Goal: Complete application form: Complete application form

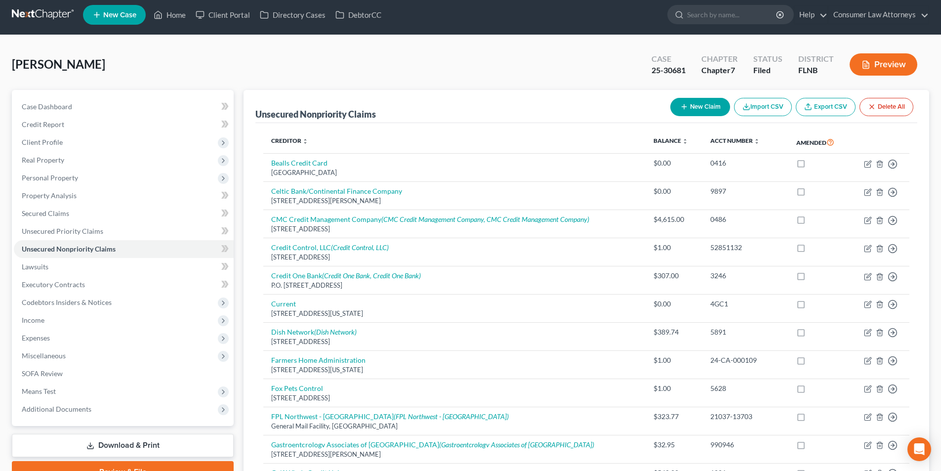
scroll to position [5, 0]
click at [172, 14] on link "Home" at bounding box center [170, 15] width 42 height 18
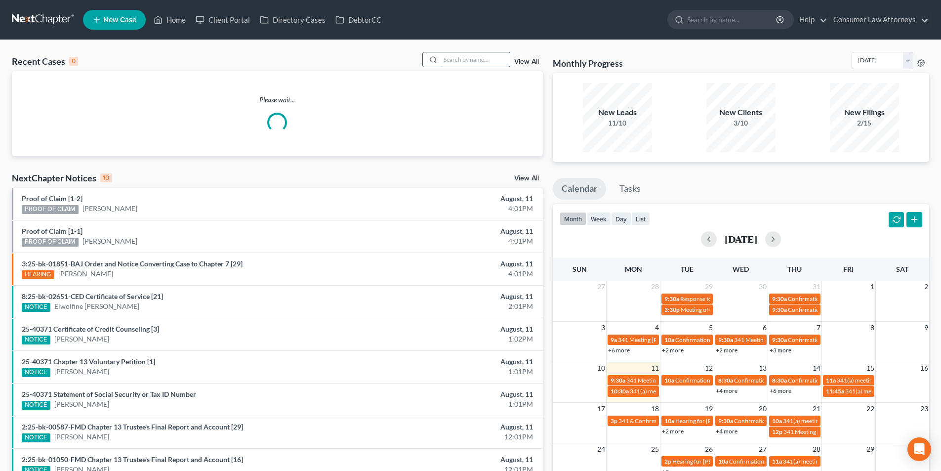
click at [469, 61] on input "search" at bounding box center [475, 59] width 69 height 14
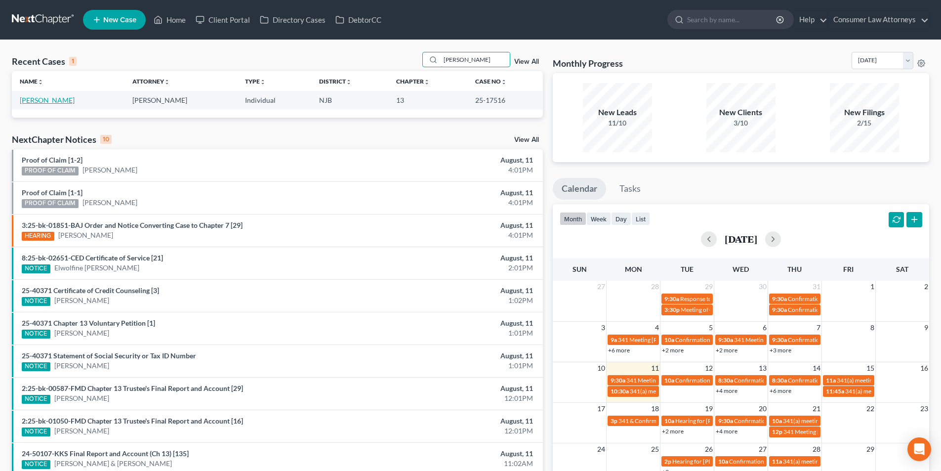
type input "[PERSON_NAME]"
click at [56, 99] on link "[PERSON_NAME]" at bounding box center [47, 100] width 55 height 8
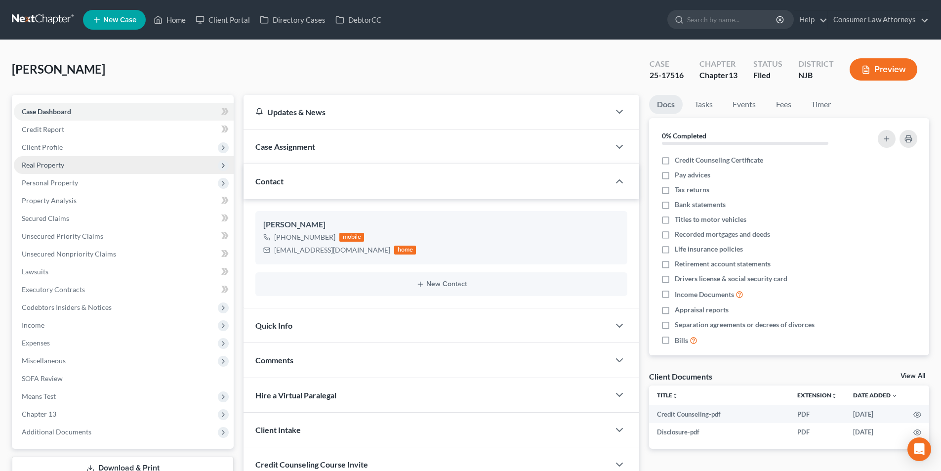
click at [65, 164] on span "Real Property" at bounding box center [124, 165] width 220 height 18
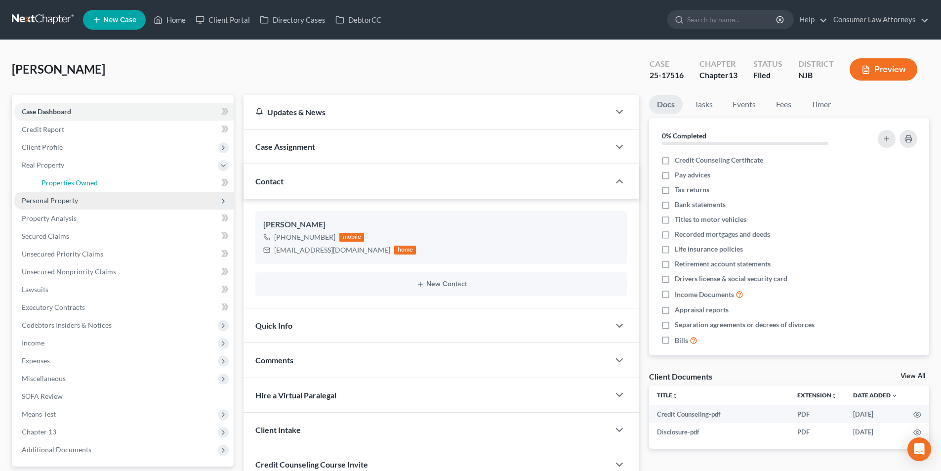
click at [80, 184] on span "Properties Owned" at bounding box center [69, 182] width 56 height 8
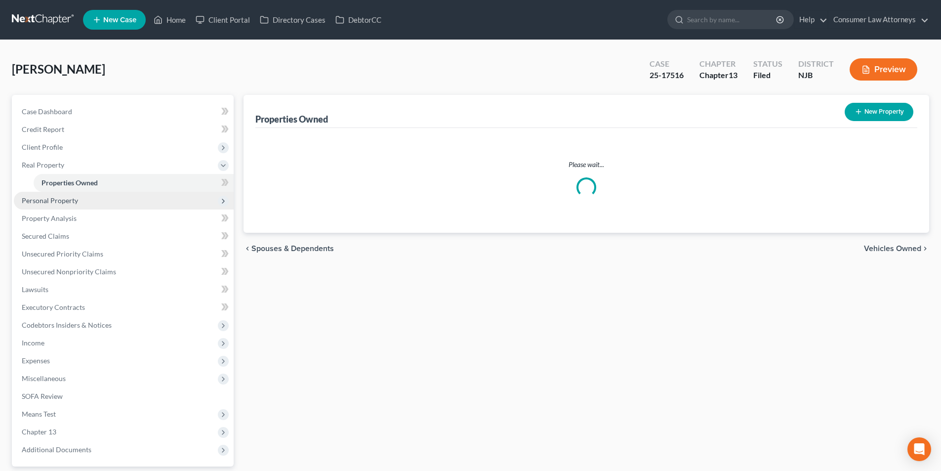
click at [66, 200] on span "Personal Property" at bounding box center [50, 200] width 56 height 8
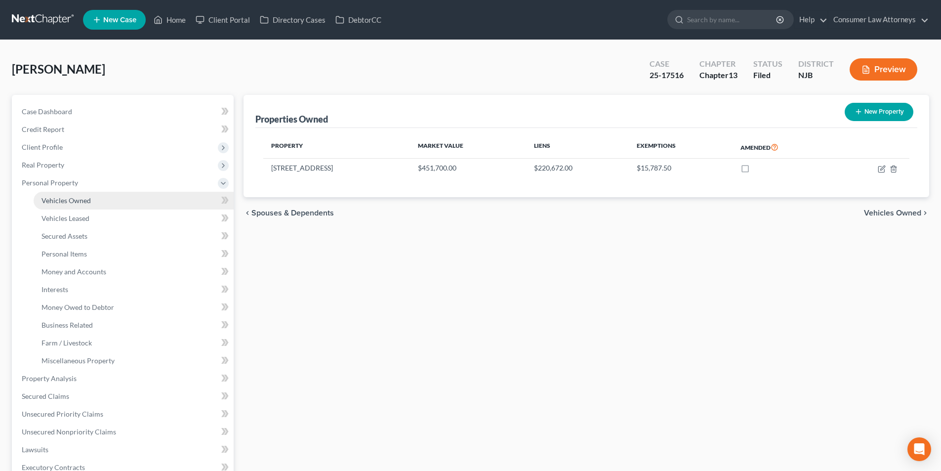
click at [81, 203] on span "Vehicles Owned" at bounding box center [65, 200] width 49 height 8
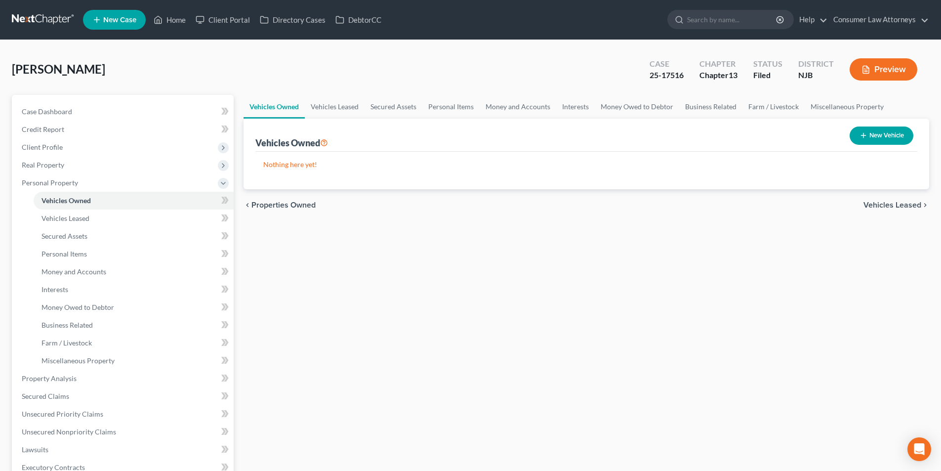
click at [884, 132] on button "New Vehicle" at bounding box center [882, 135] width 64 height 18
select select "0"
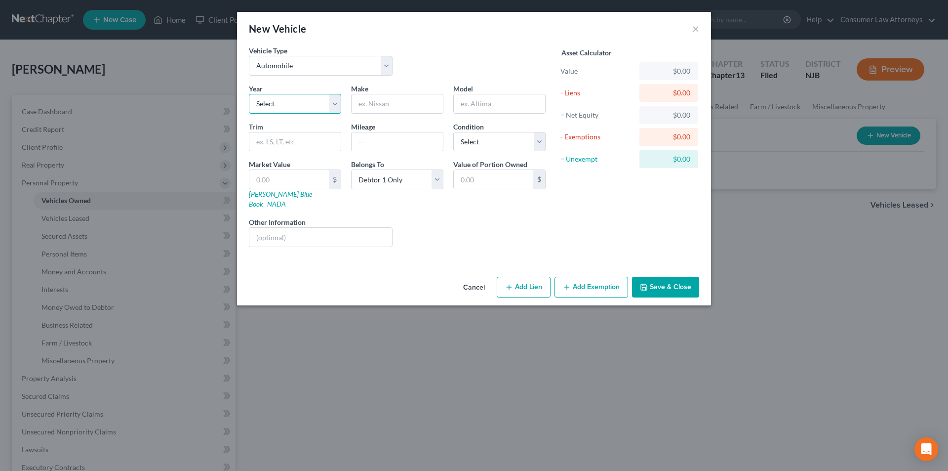
drag, startPoint x: 301, startPoint y: 102, endPoint x: 295, endPoint y: 113, distance: 12.6
click at [301, 102] on select "Select 2026 2025 2024 2023 2022 2021 2020 2019 2018 2017 2016 2015 2014 2013 20…" at bounding box center [295, 104] width 92 height 20
click at [249, 94] on select "Select 2026 2025 2024 2023 2022 2021 2020 2019 2018 2017 2016 2015 2014 2013 20…" at bounding box center [295, 104] width 92 height 20
drag, startPoint x: 292, startPoint y: 99, endPoint x: 291, endPoint y: 113, distance: 14.4
click at [292, 99] on select "Select 2026 2025 2024 2023 2022 2021 2020 2019 2018 2017 2016 2015 2014 2013 20…" at bounding box center [295, 104] width 92 height 20
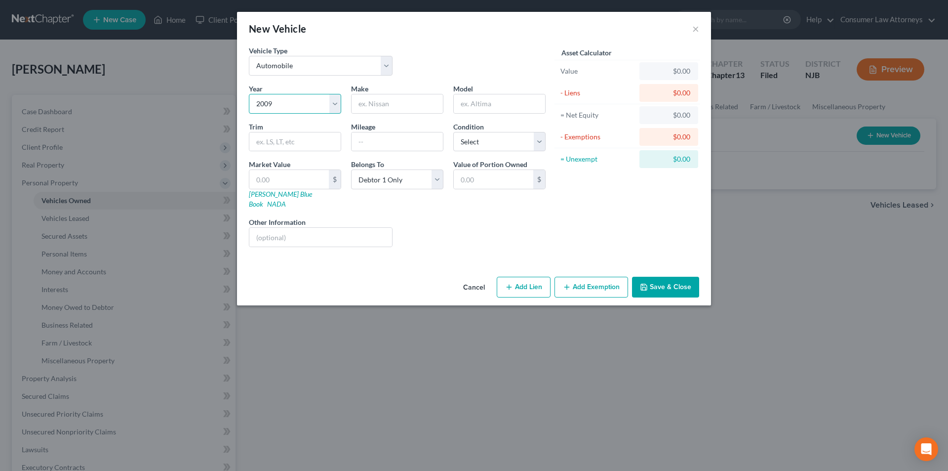
select select "18"
click at [249, 94] on select "Select 2026 2025 2024 2023 2022 2021 2020 2019 2018 2017 2016 2015 2014 2013 20…" at bounding box center [295, 104] width 92 height 20
click at [397, 100] on input "text" at bounding box center [397, 103] width 91 height 19
click at [334, 106] on select "Select 2026 2025 2024 2023 2022 2021 2020 2019 2018 2017 2016 2015 2014 2013 20…" at bounding box center [295, 104] width 92 height 20
click at [379, 102] on input "text" at bounding box center [397, 103] width 91 height 19
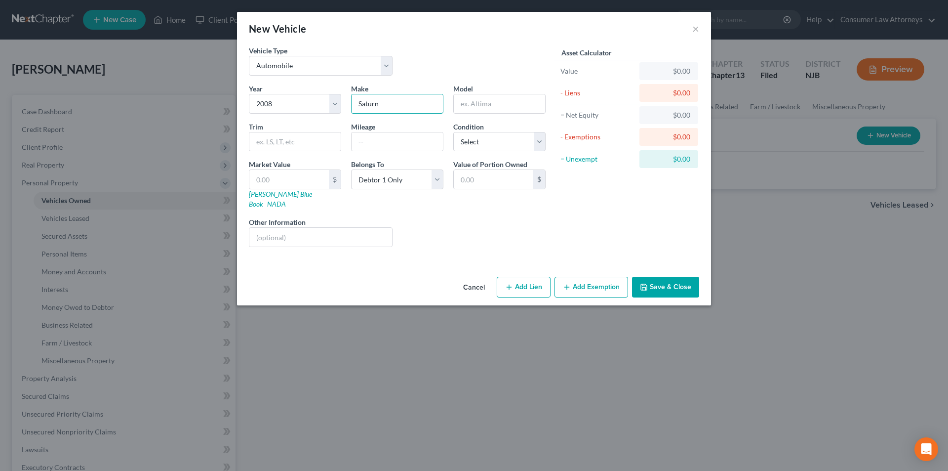
type input "Saturn"
click at [481, 107] on input "text" at bounding box center [499, 103] width 91 height 19
type input "Vue"
click at [492, 144] on select "Select Excellent Very Good Good Fair Poor" at bounding box center [499, 142] width 92 height 20
select select "4"
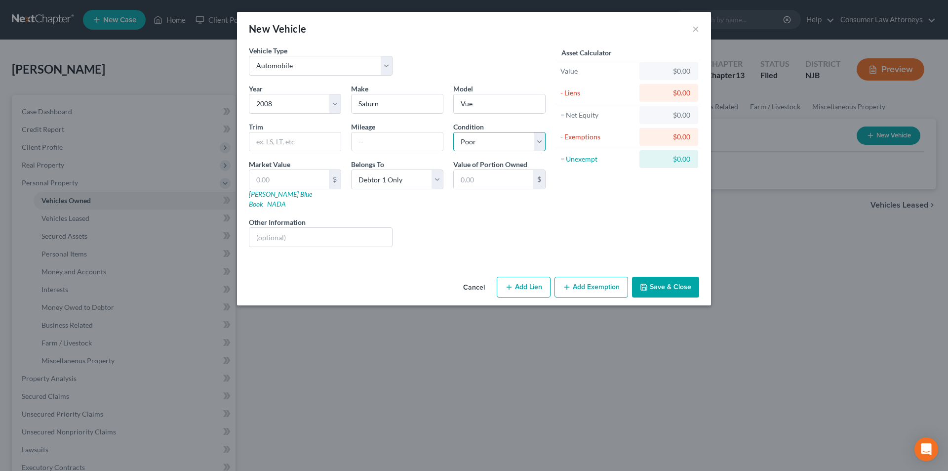
click at [453, 132] on select "Select Excellent Very Good Good Fair Poor" at bounding box center [499, 142] width 92 height 20
click at [337, 228] on input "text" at bounding box center [320, 237] width 143 height 19
type input "Vin No. [US_VEHICLE_IDENTIFICATION_NUMBER] (Car caught on fire [DATE])"
click at [666, 278] on button "Save & Close" at bounding box center [665, 287] width 67 height 21
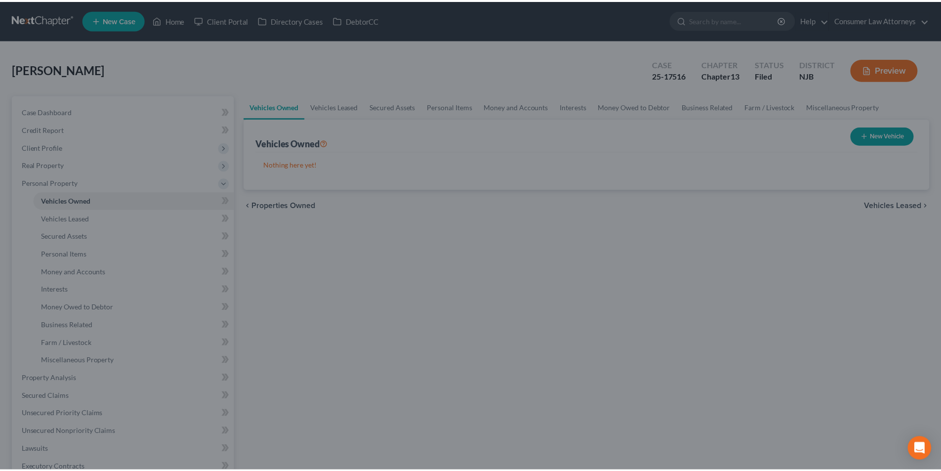
scroll to position [0, 0]
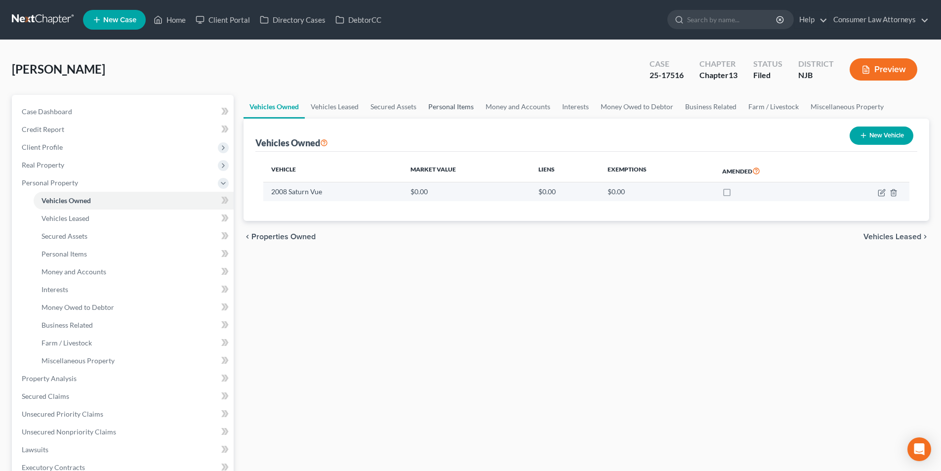
click at [464, 106] on link "Personal Items" at bounding box center [450, 107] width 57 height 24
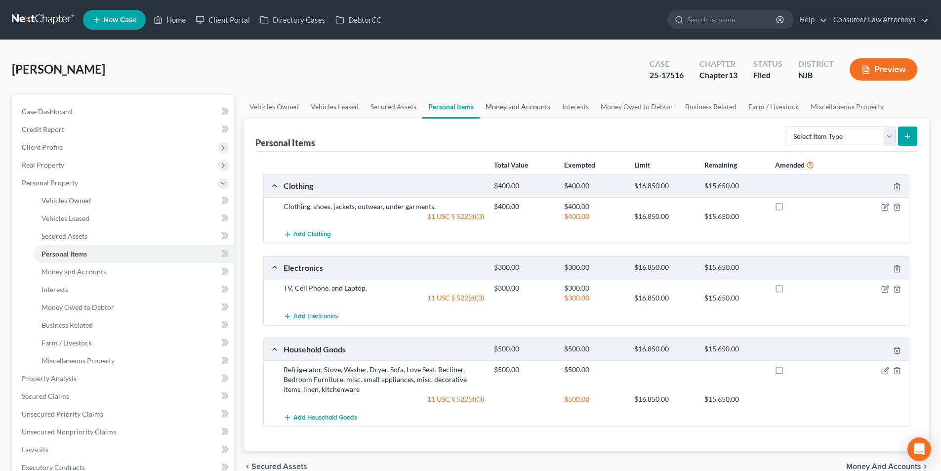
click at [533, 110] on link "Money and Accounts" at bounding box center [518, 107] width 77 height 24
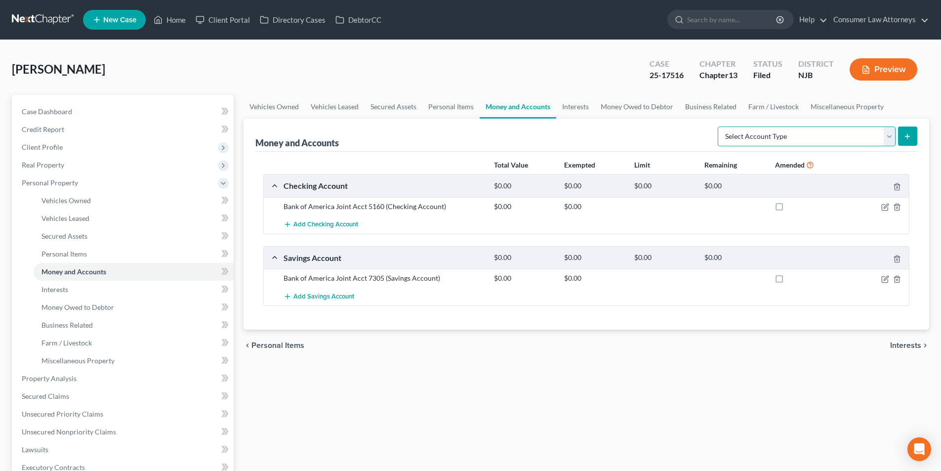
drag, startPoint x: 785, startPoint y: 129, endPoint x: 772, endPoint y: 144, distance: 20.0
click at [785, 129] on select "Select Account Type Brokerage Cash on Hand Certificates of Deposit Checking Acc…" at bounding box center [807, 136] width 178 height 20
select select "cash_on_hand"
click at [720, 126] on select "Select Account Type Brokerage Cash on Hand Certificates of Deposit Checking Acc…" at bounding box center [807, 136] width 178 height 20
click at [905, 135] on icon "submit" at bounding box center [907, 136] width 8 height 8
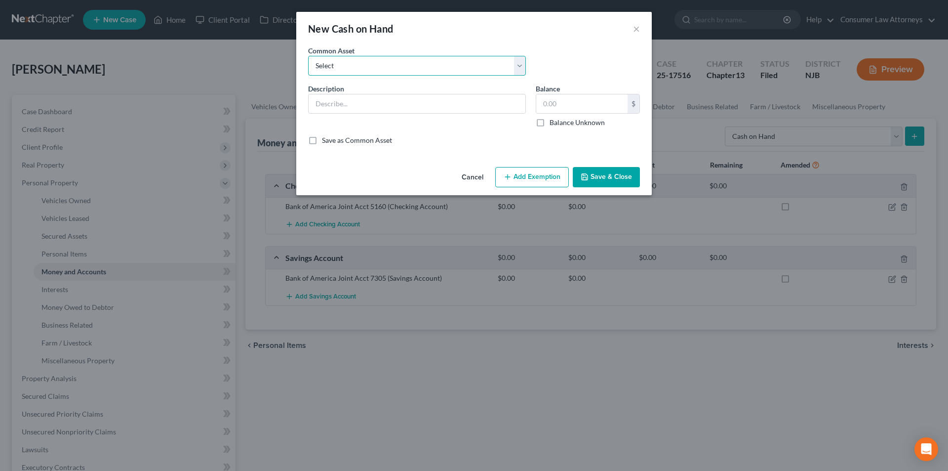
click at [387, 66] on select "Select Cash on hand" at bounding box center [417, 66] width 218 height 20
select select "0"
click at [308, 56] on select "Select Cash on hand" at bounding box center [417, 66] width 218 height 20
type input "Cash on hand"
click at [574, 107] on input "4,000.00" at bounding box center [581, 103] width 91 height 19
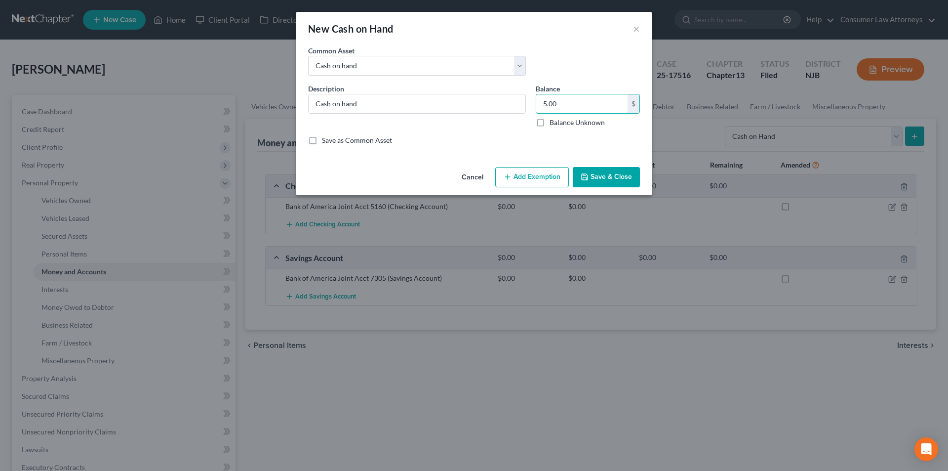
type input "5.00"
click at [542, 178] on button "Add Exemption" at bounding box center [532, 177] width 74 height 21
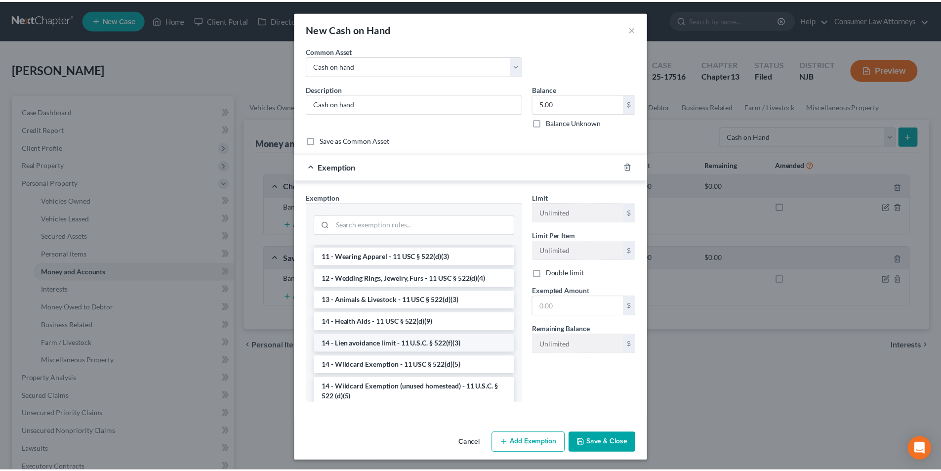
scroll to position [99, 0]
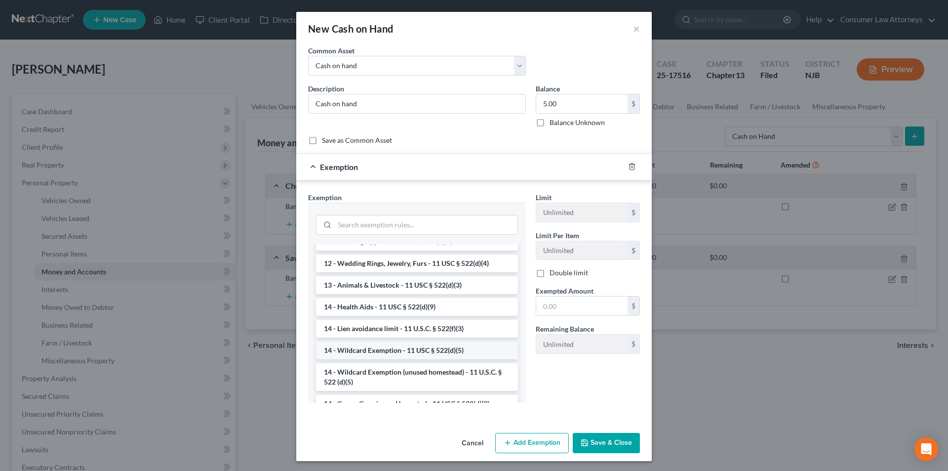
click at [387, 349] on li "14 - Wildcard Exemption - 11 USC § 522(d)(5)" at bounding box center [417, 350] width 202 height 18
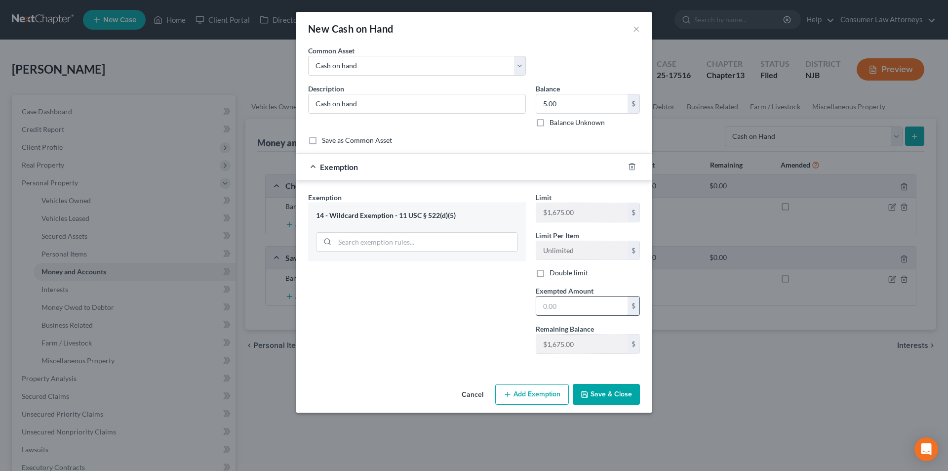
click at [553, 306] on input "text" at bounding box center [581, 305] width 91 height 19
type input "5.00"
click at [610, 397] on button "Save & Close" at bounding box center [606, 394] width 67 height 21
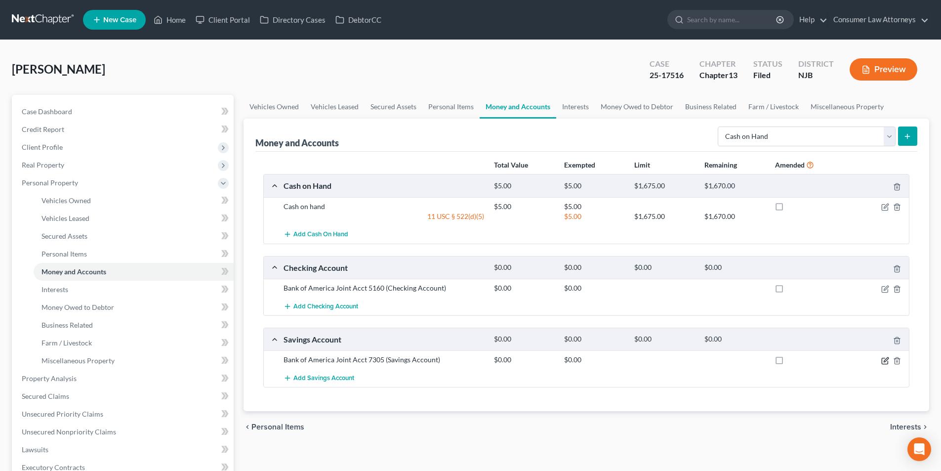
click at [883, 358] on icon "button" at bounding box center [885, 361] width 6 height 6
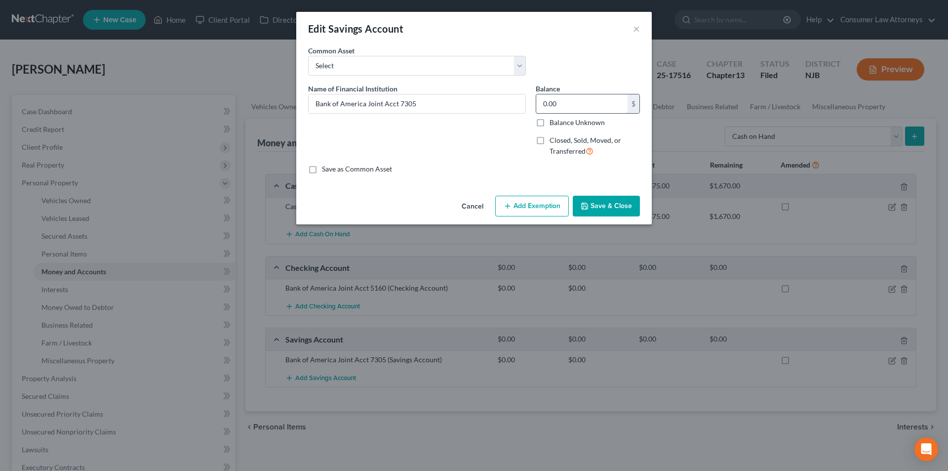
click at [565, 107] on input "0.00" at bounding box center [581, 103] width 91 height 19
type input "3,500.00"
click at [606, 204] on button "Save & Close" at bounding box center [606, 206] width 67 height 21
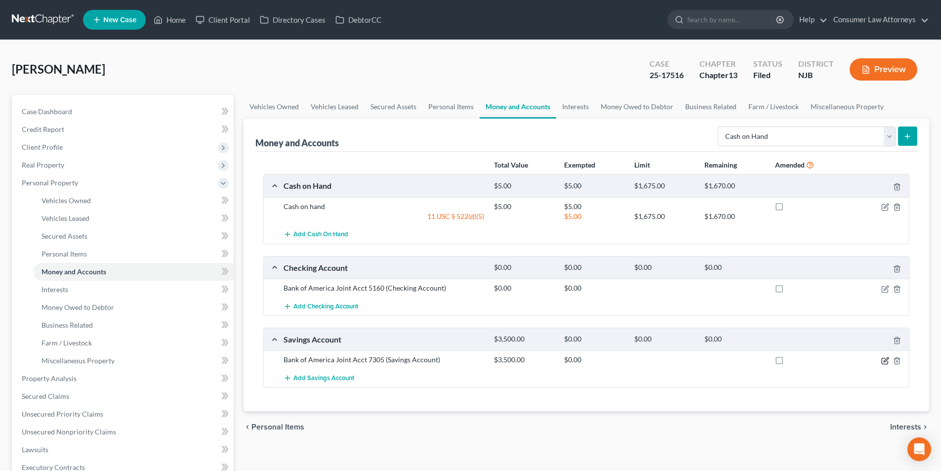
click at [885, 361] on icon "button" at bounding box center [885, 361] width 8 height 8
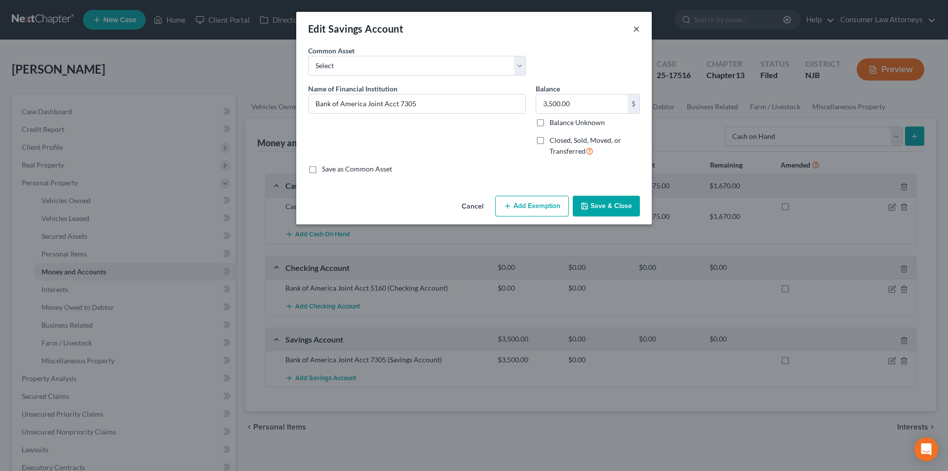
click at [636, 27] on button "×" at bounding box center [636, 29] width 7 height 12
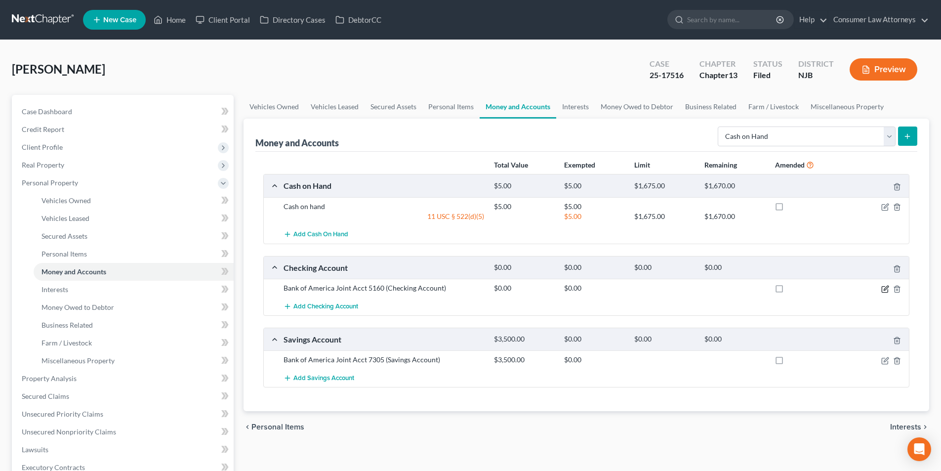
click at [885, 289] on icon "button" at bounding box center [885, 289] width 8 height 8
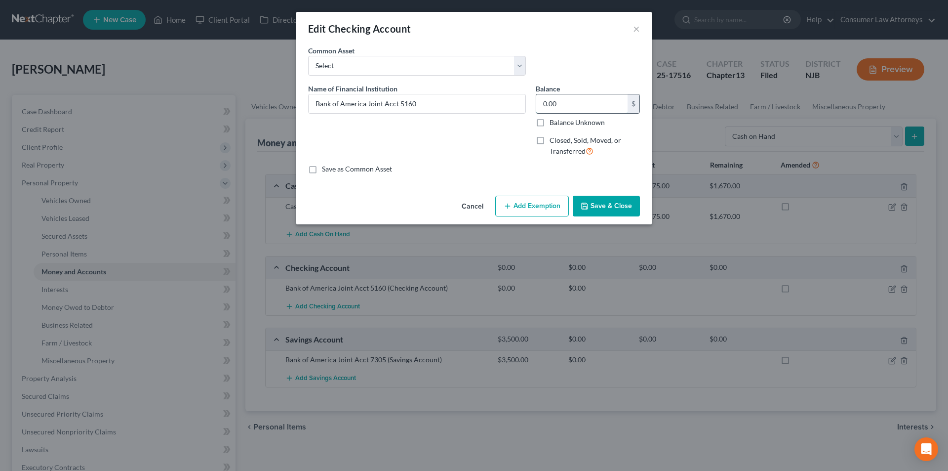
click at [573, 105] on input "0.00" at bounding box center [581, 103] width 91 height 19
type input "27,000.00"
click at [615, 208] on button "Save & Close" at bounding box center [606, 206] width 67 height 21
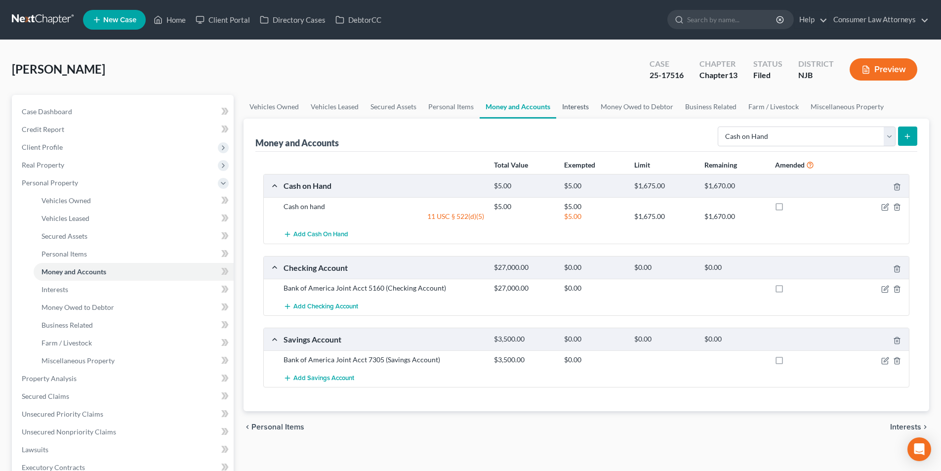
click at [571, 109] on link "Interests" at bounding box center [575, 107] width 39 height 24
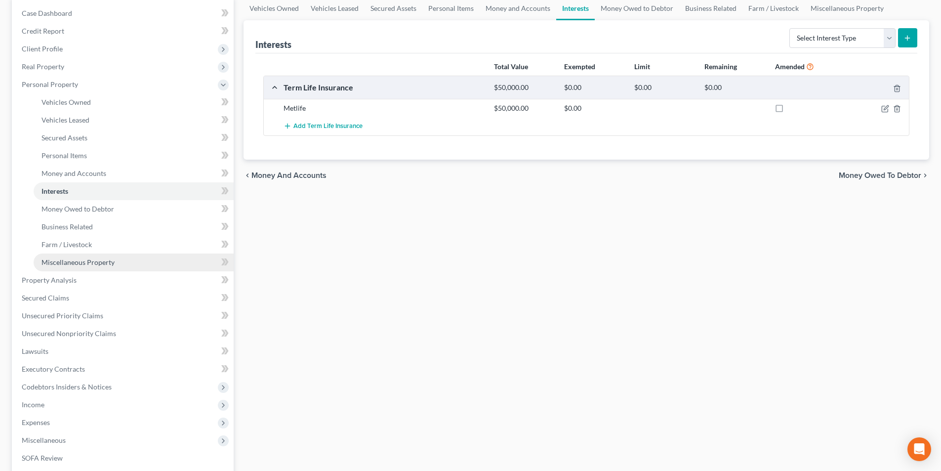
scroll to position [99, 0]
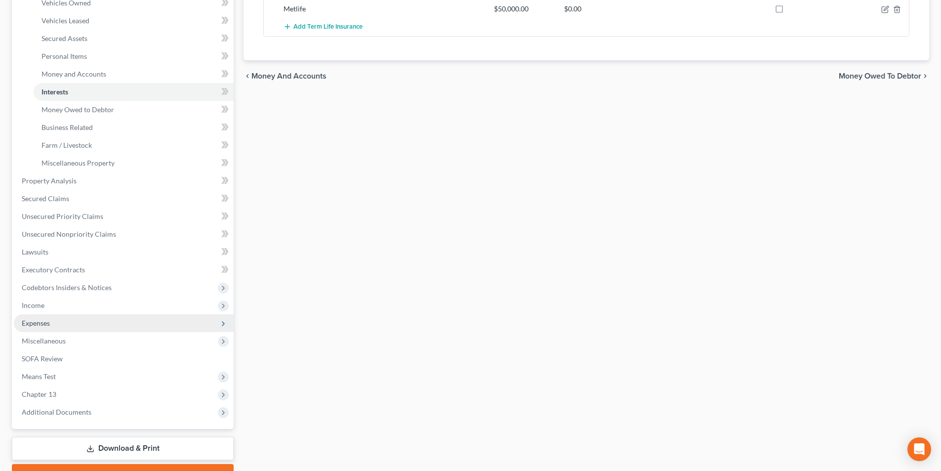
click at [51, 325] on span "Expenses" at bounding box center [124, 323] width 220 height 18
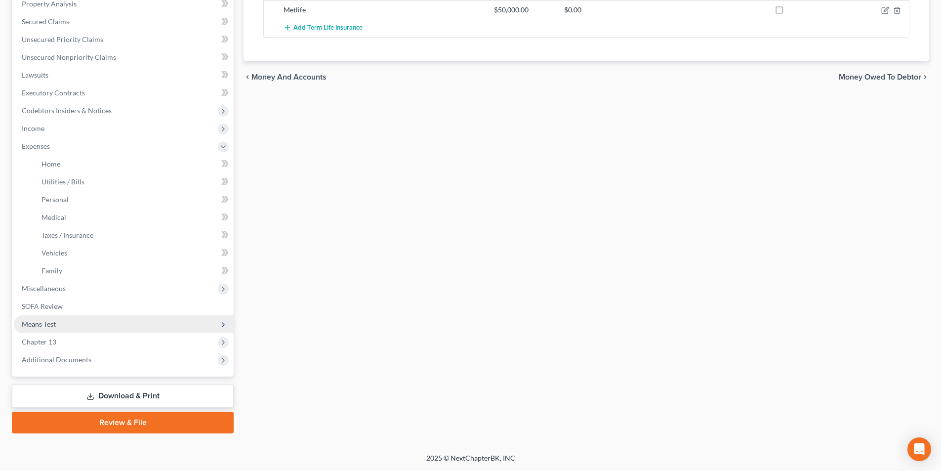
scroll to position [197, 0]
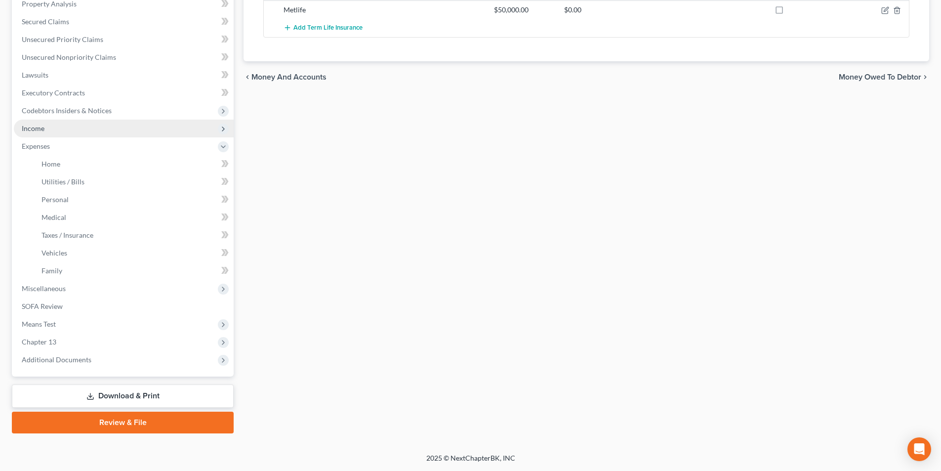
click at [43, 131] on span "Income" at bounding box center [33, 128] width 23 height 8
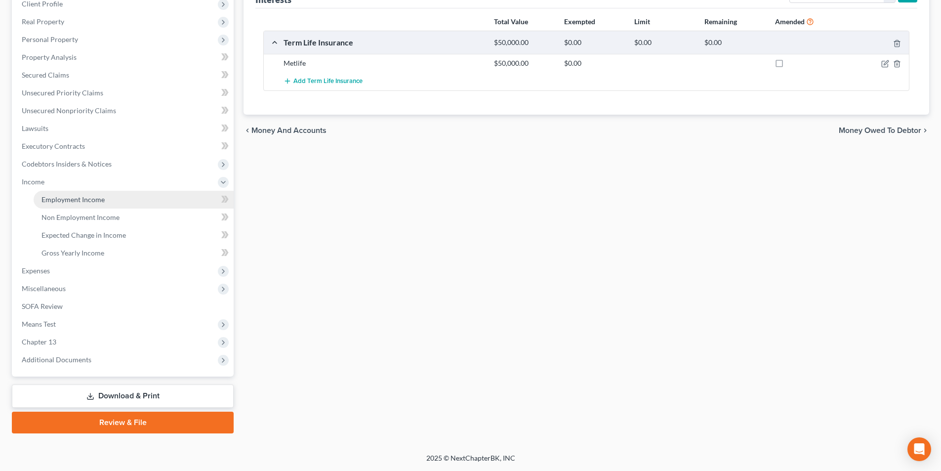
scroll to position [143, 0]
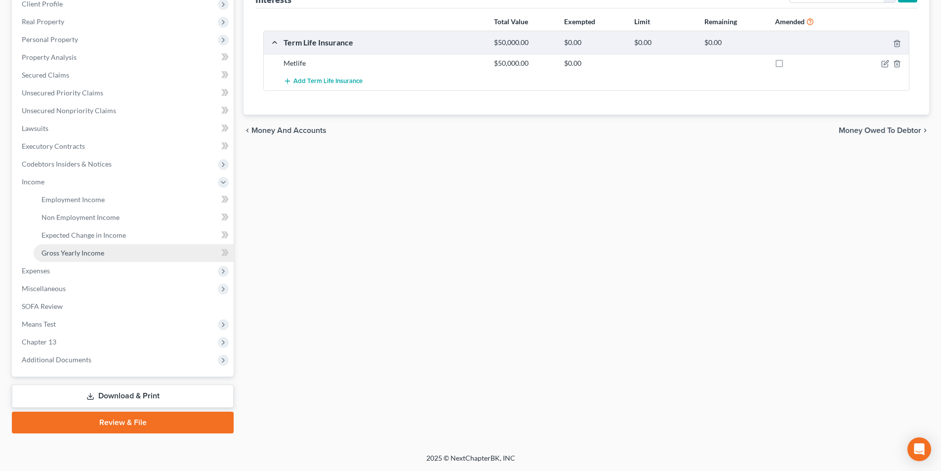
click at [83, 252] on span "Gross Yearly Income" at bounding box center [72, 252] width 63 height 8
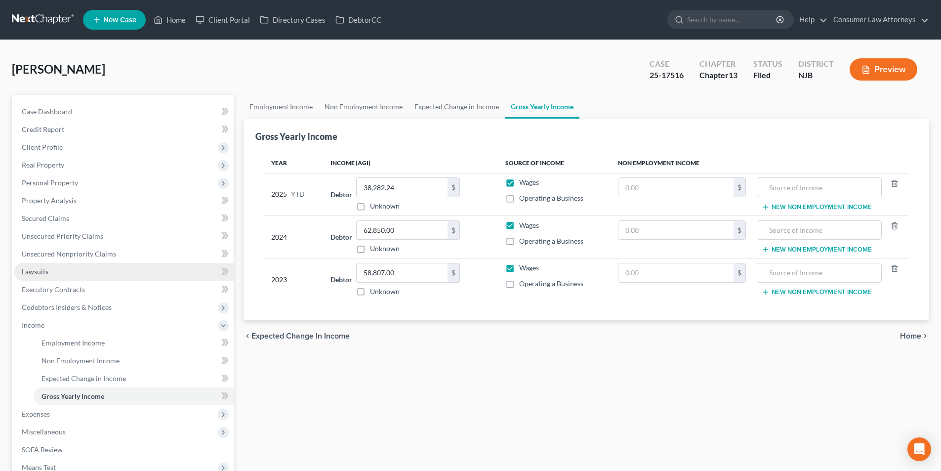
scroll to position [49, 0]
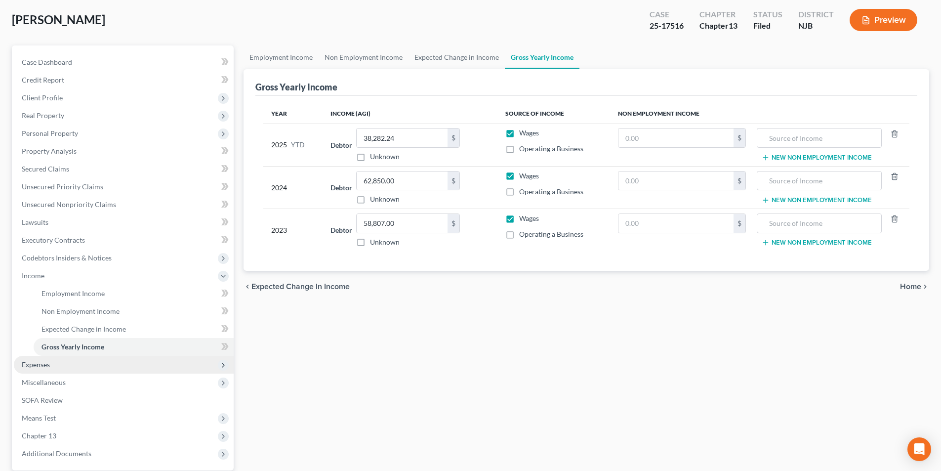
click at [41, 370] on span "Expenses" at bounding box center [124, 365] width 220 height 18
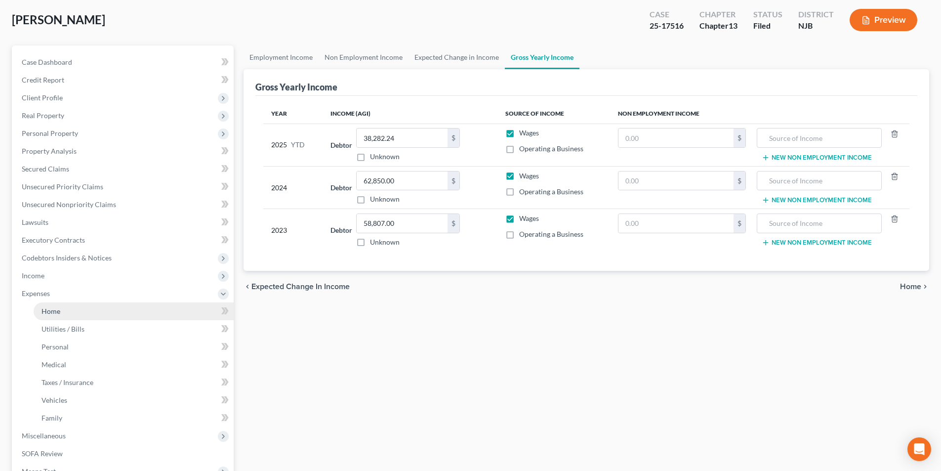
click at [58, 310] on span "Home" at bounding box center [50, 311] width 19 height 8
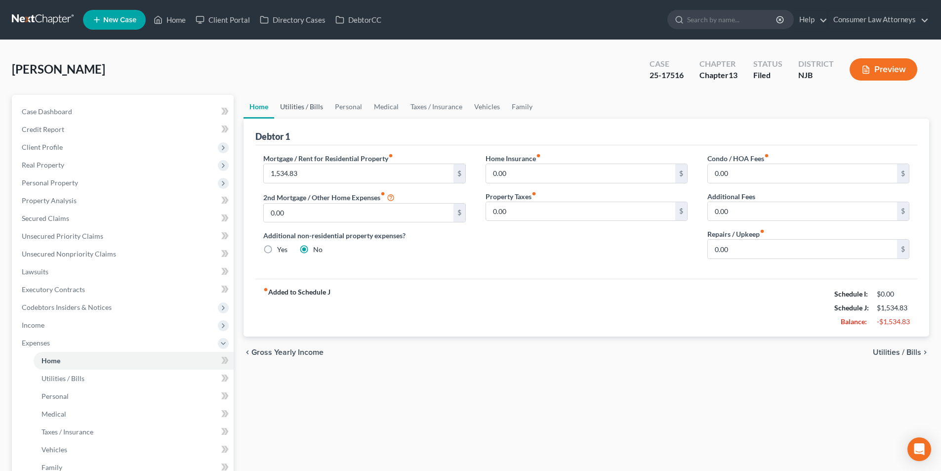
click at [308, 106] on link "Utilities / Bills" at bounding box center [301, 107] width 55 height 24
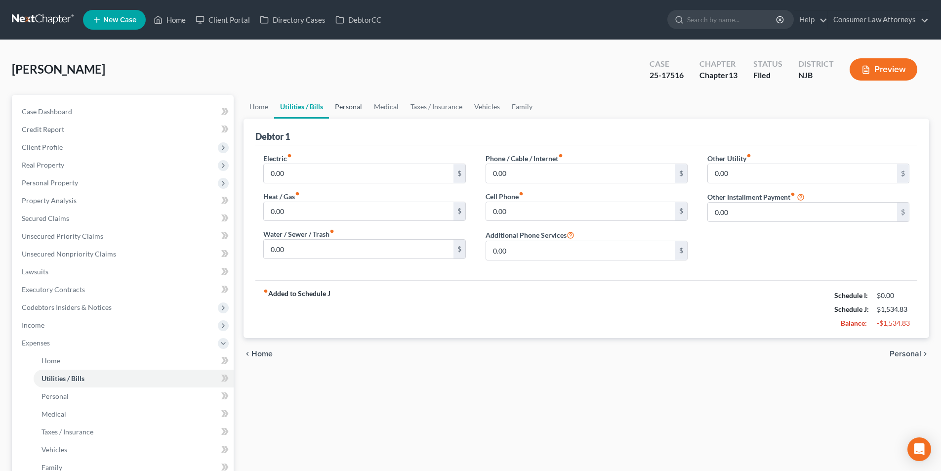
click at [349, 109] on link "Personal" at bounding box center [348, 107] width 39 height 24
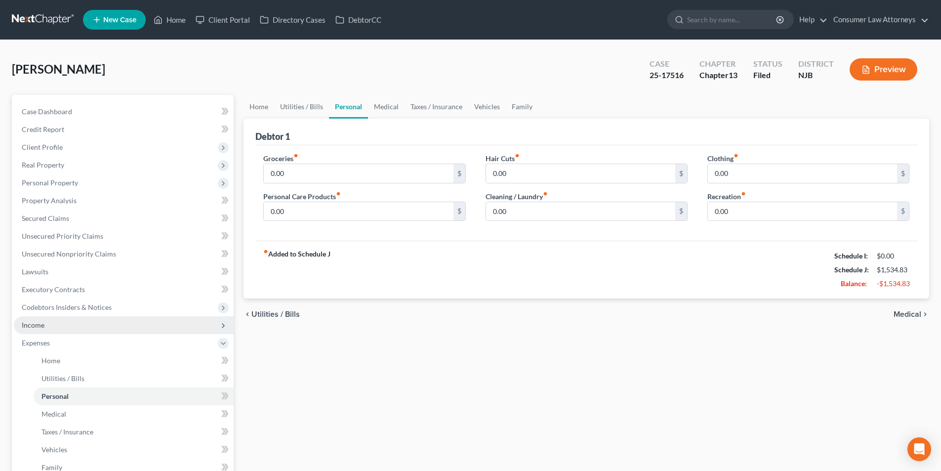
click at [45, 324] on span "Income" at bounding box center [124, 325] width 220 height 18
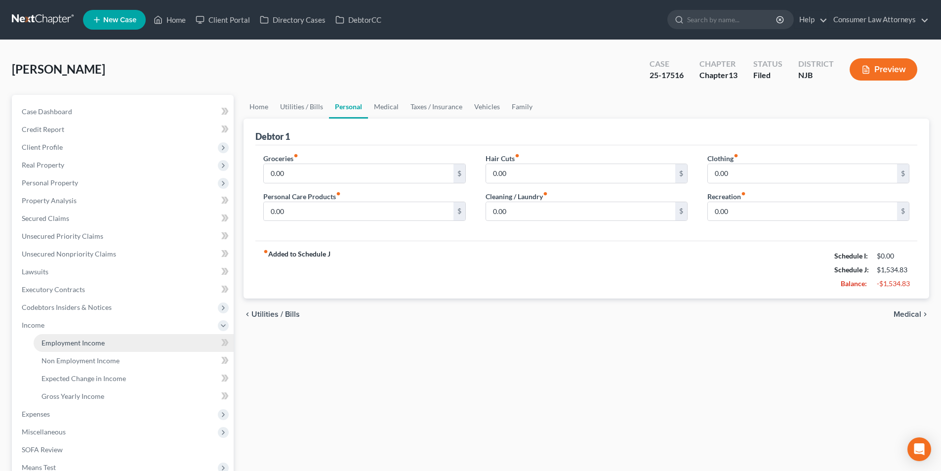
click at [98, 341] on span "Employment Income" at bounding box center [72, 342] width 63 height 8
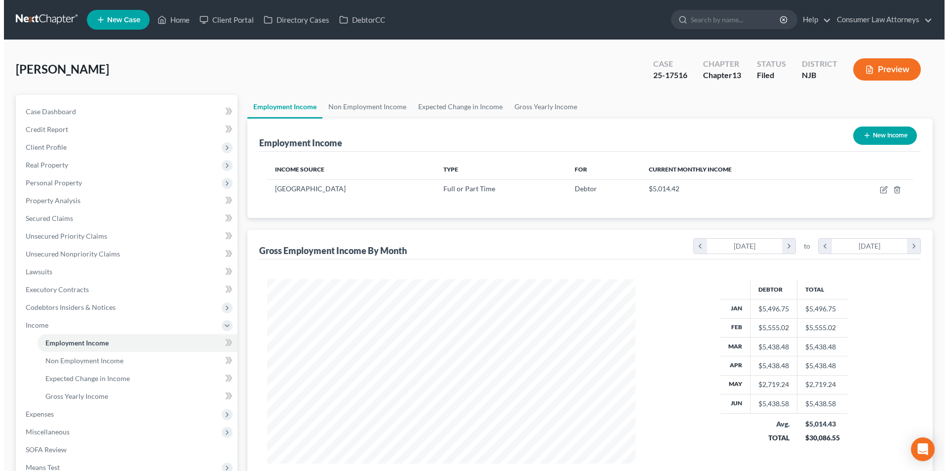
scroll to position [184, 388]
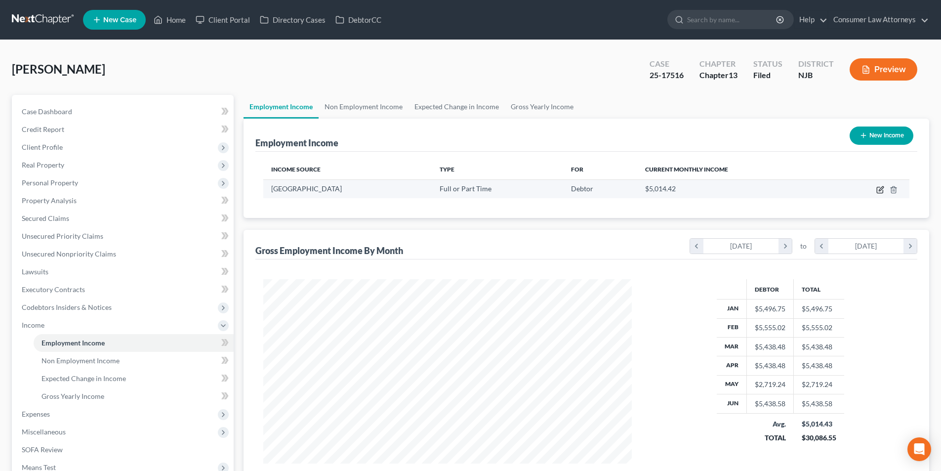
click at [881, 192] on icon "button" at bounding box center [880, 190] width 8 height 8
select select "0"
select select "33"
select select "2"
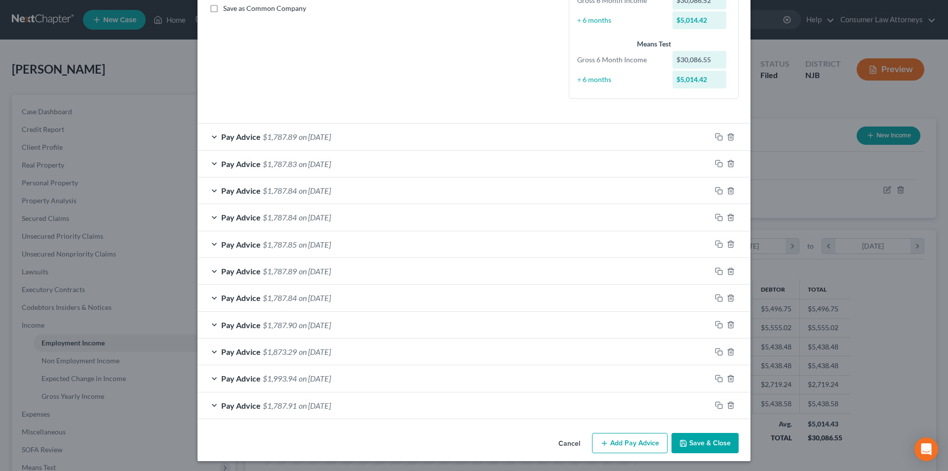
scroll to position [230, 0]
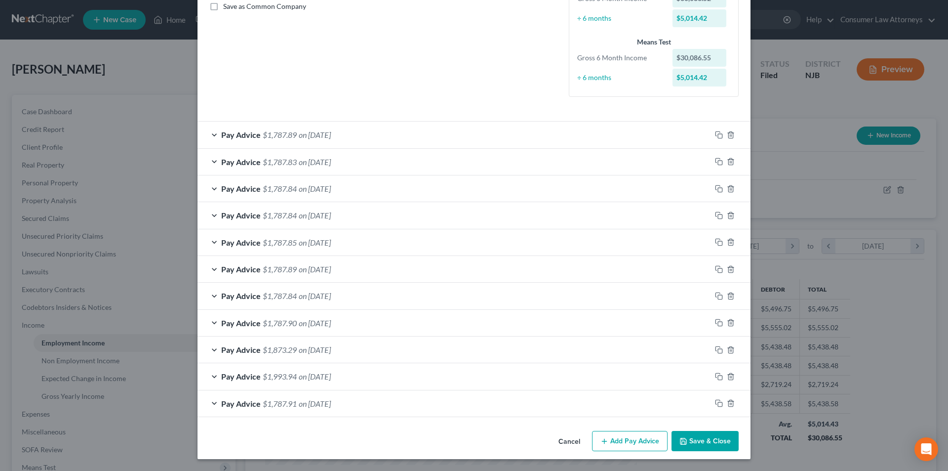
drag, startPoint x: 625, startPoint y: 442, endPoint x: 504, endPoint y: 289, distance: 194.5
click at [625, 442] on button "Add Pay Advice" at bounding box center [630, 441] width 76 height 21
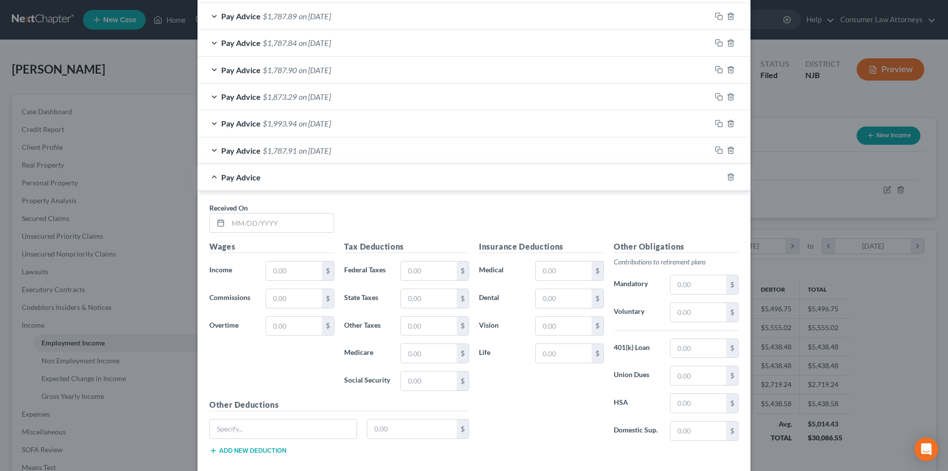
scroll to position [536, 0]
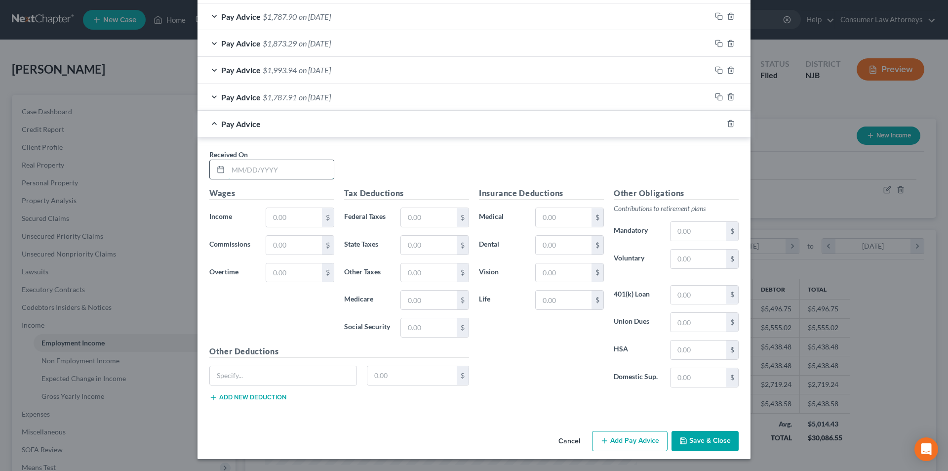
click at [271, 173] on input "text" at bounding box center [281, 169] width 106 height 19
type input "[DATE]"
click at [283, 213] on input "text" at bounding box center [294, 217] width 56 height 19
type input "2,757.31"
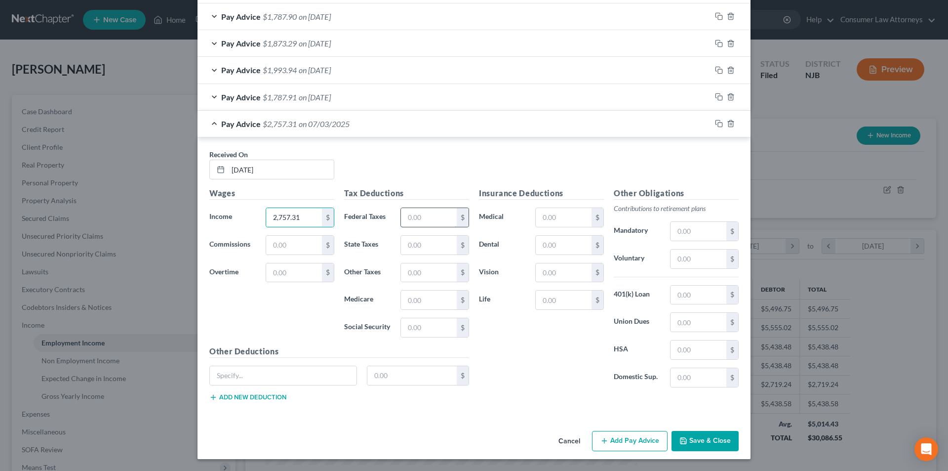
click at [432, 220] on input "text" at bounding box center [429, 217] width 56 height 19
type input "123.65"
click at [213, 95] on div "Pay Advice $1,787.91 on [DATE]" at bounding box center [455, 97] width 514 height 26
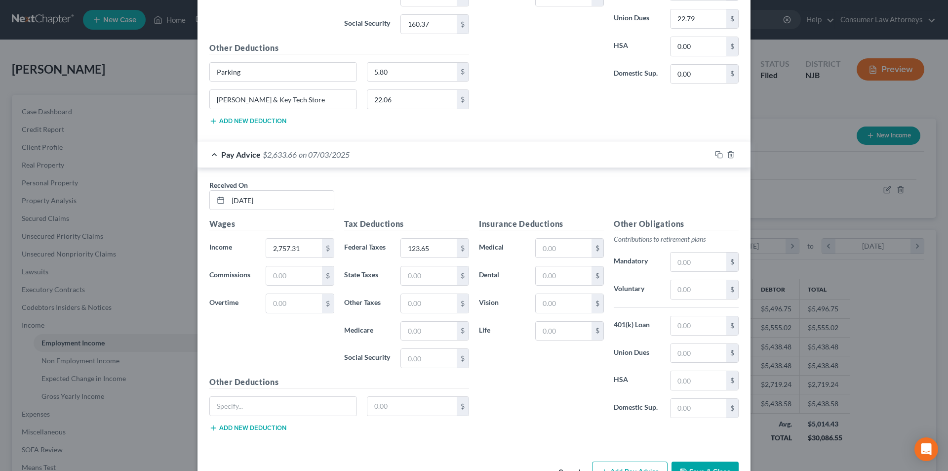
scroll to position [844, 0]
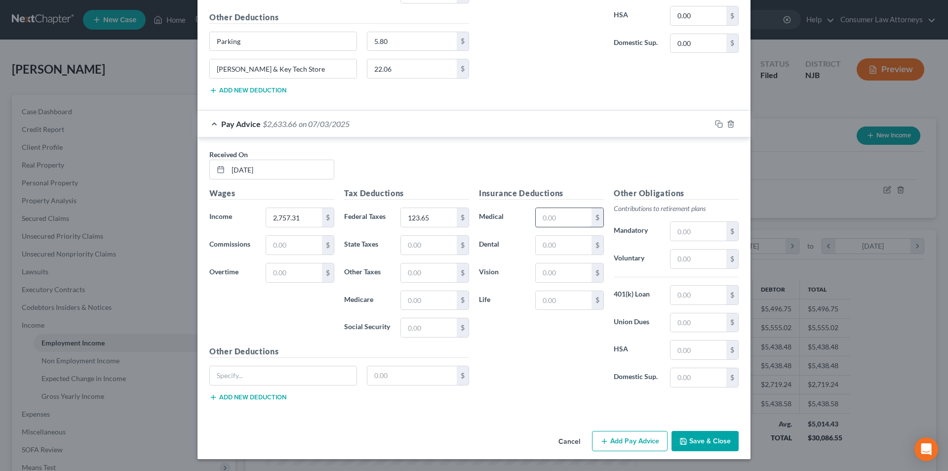
click at [569, 218] on input "text" at bounding box center [564, 217] width 56 height 19
type input "191.75"
type input "11.52"
click at [543, 298] on input "text" at bounding box center [564, 300] width 56 height 19
type input "14.07"
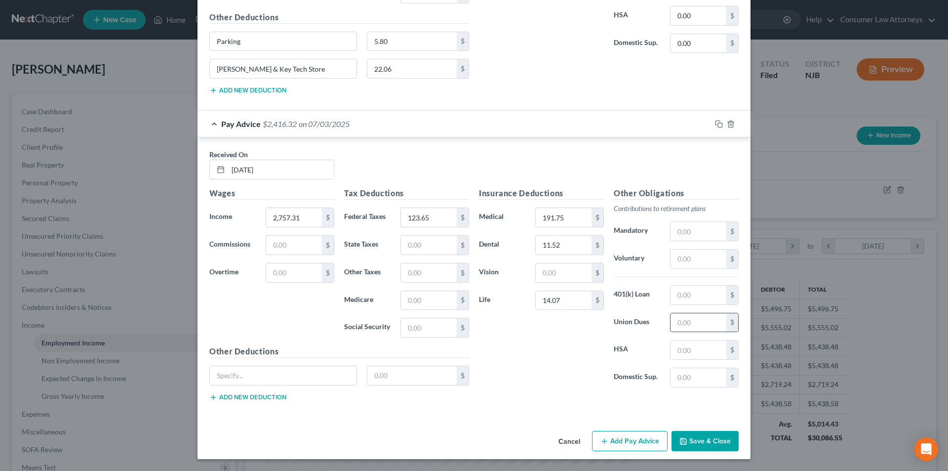
click at [674, 322] on input "text" at bounding box center [699, 322] width 56 height 19
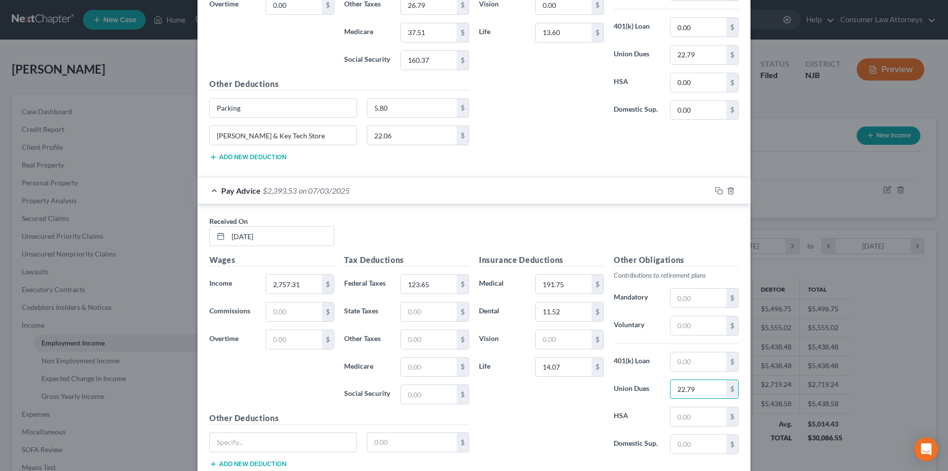
scroll to position [794, 0]
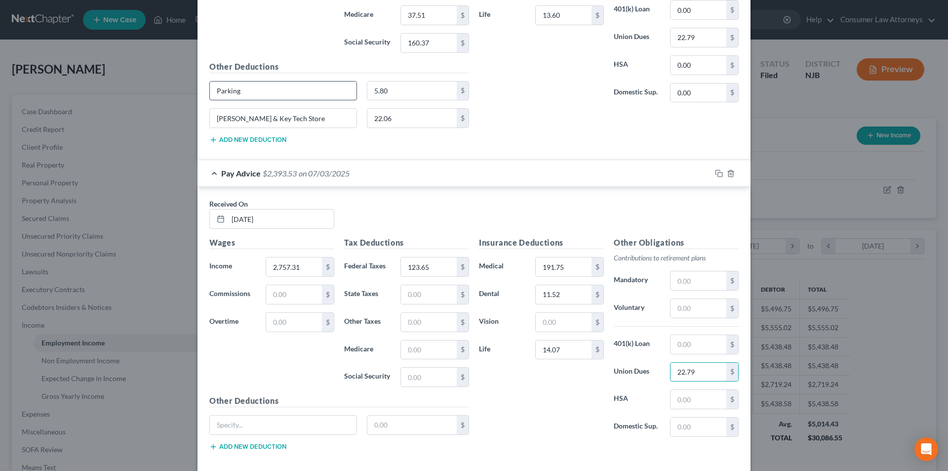
type input "22.79"
drag, startPoint x: 229, startPoint y: 91, endPoint x: 220, endPoint y: 91, distance: 9.4
click at [204, 91] on div "Parking" at bounding box center [283, 91] width 158 height 20
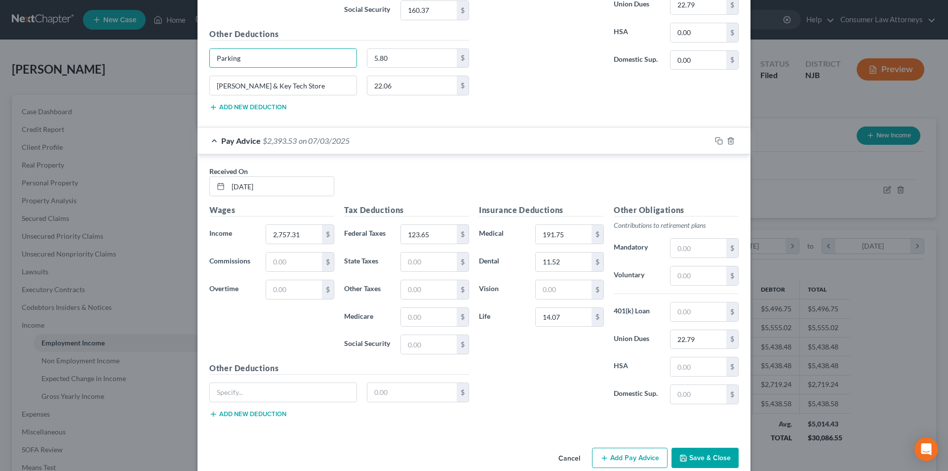
scroll to position [844, 0]
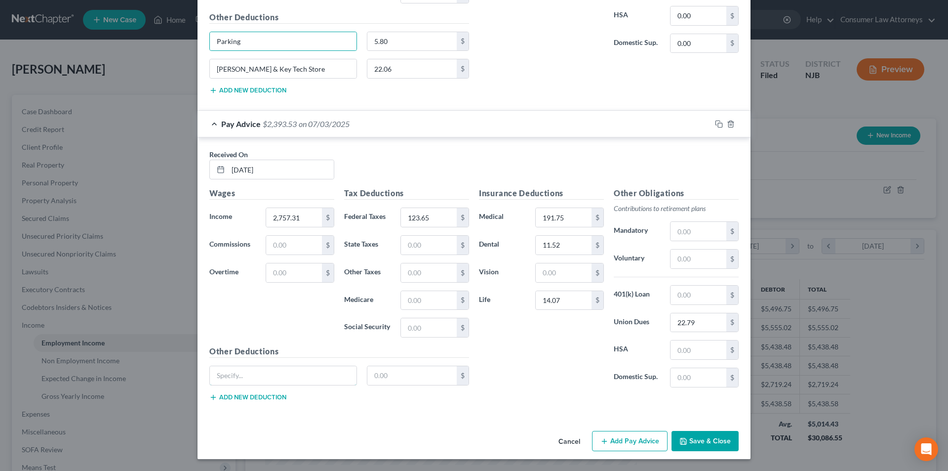
drag, startPoint x: 256, startPoint y: 380, endPoint x: 249, endPoint y: 400, distance: 21.1
click at [256, 380] on input "text" at bounding box center [283, 375] width 147 height 19
paste input "Parking"
type input "Parking"
click at [248, 398] on button "Add new deduction" at bounding box center [247, 397] width 77 height 8
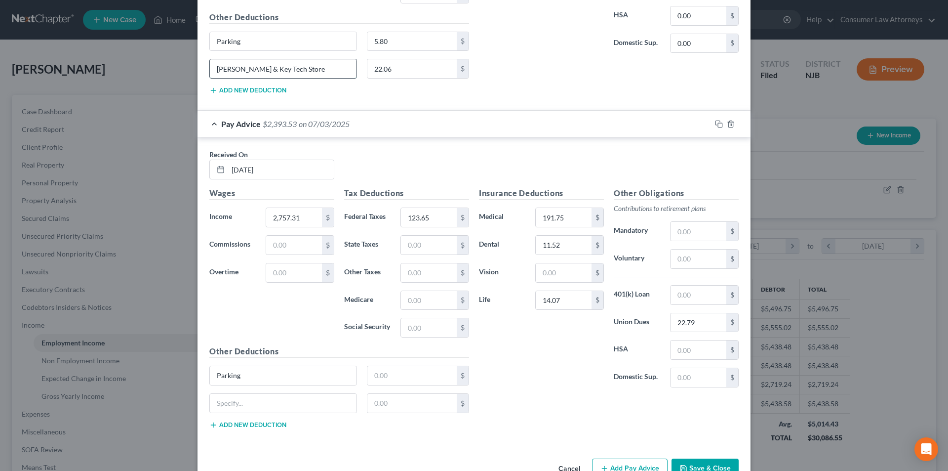
drag, startPoint x: 266, startPoint y: 67, endPoint x: 222, endPoint y: 67, distance: 44.0
click at [210, 67] on input "[PERSON_NAME] & Key Tech Store" at bounding box center [283, 68] width 147 height 19
click at [240, 405] on input "text" at bounding box center [283, 403] width 147 height 19
paste input "[PERSON_NAME] & Key Tech Store"
type input "[PERSON_NAME] & Key Tech Store"
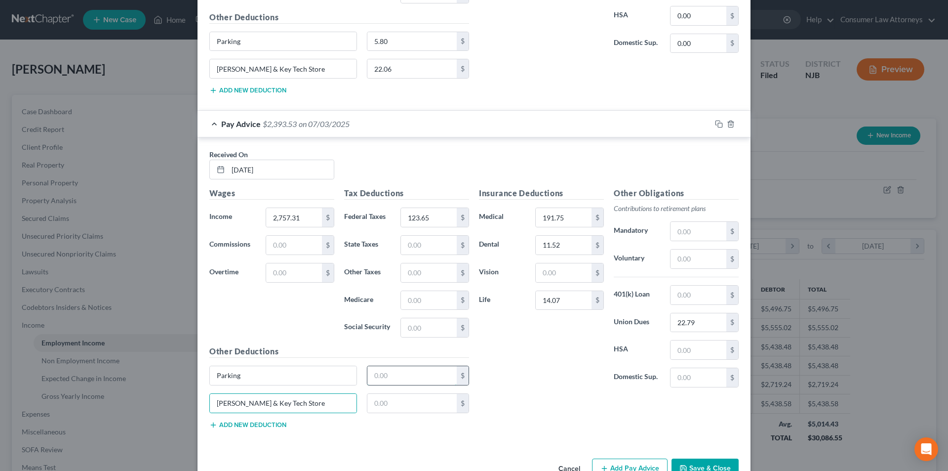
click at [381, 375] on input "text" at bounding box center [412, 375] width 90 height 19
type input "5.80"
click at [397, 402] on input "text" at bounding box center [412, 403] width 90 height 19
type input "22.06"
click at [428, 244] on input "text" at bounding box center [429, 245] width 56 height 19
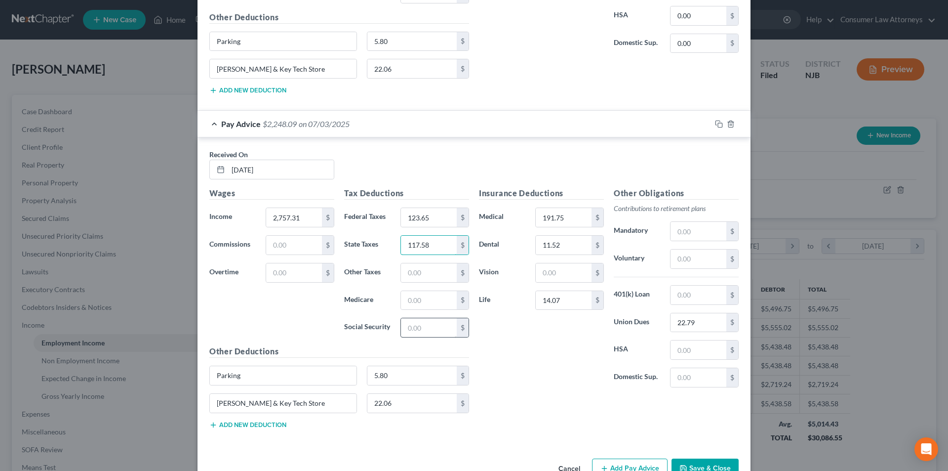
type input "117.58"
click at [429, 326] on input "text" at bounding box center [429, 327] width 56 height 19
type input "38.09"
click at [417, 301] on input "text" at bounding box center [429, 300] width 56 height 19
type input "38.09"
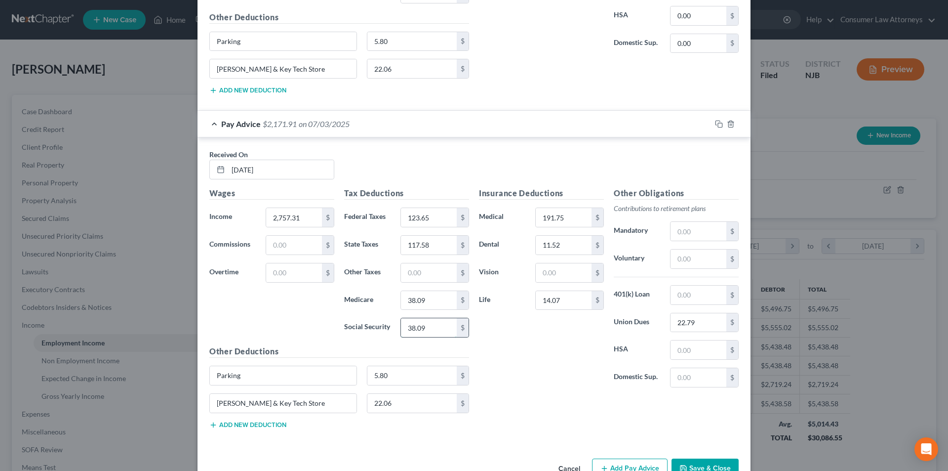
click at [426, 322] on input "38.09" at bounding box center [429, 327] width 56 height 19
type input "162.83"
click at [434, 273] on input "text" at bounding box center [429, 272] width 56 height 19
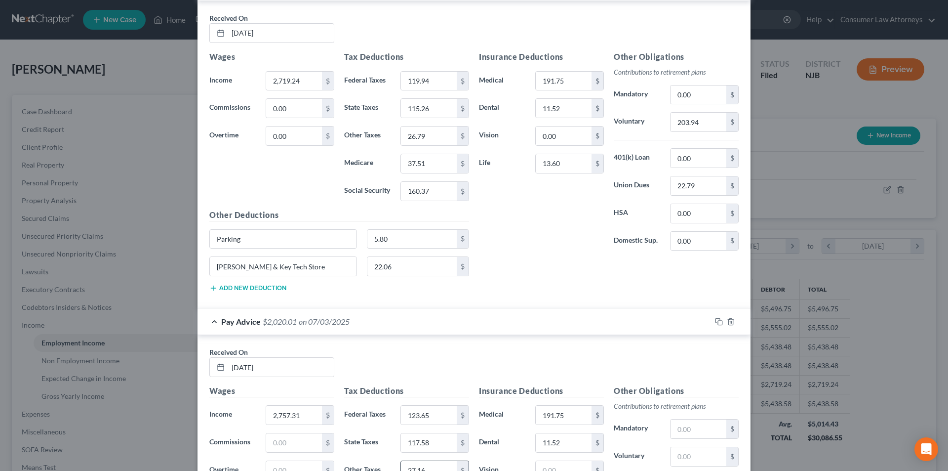
scroll to position [794, 0]
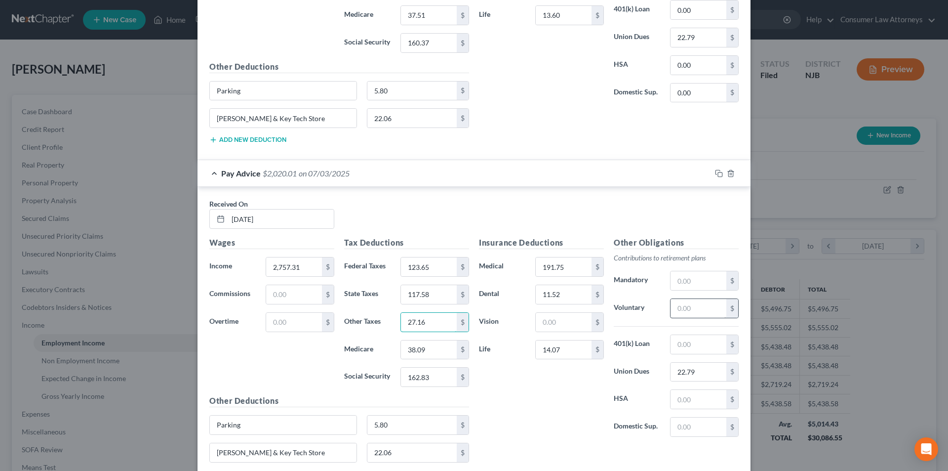
type input "27.16"
click at [688, 314] on input "text" at bounding box center [699, 308] width 56 height 19
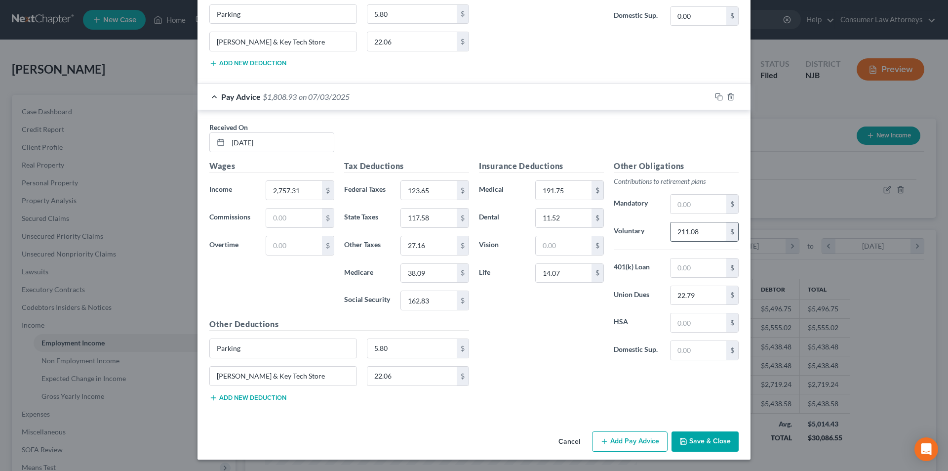
scroll to position [871, 0]
type input "211.08"
click at [634, 442] on button "Add Pay Advice" at bounding box center [630, 441] width 76 height 21
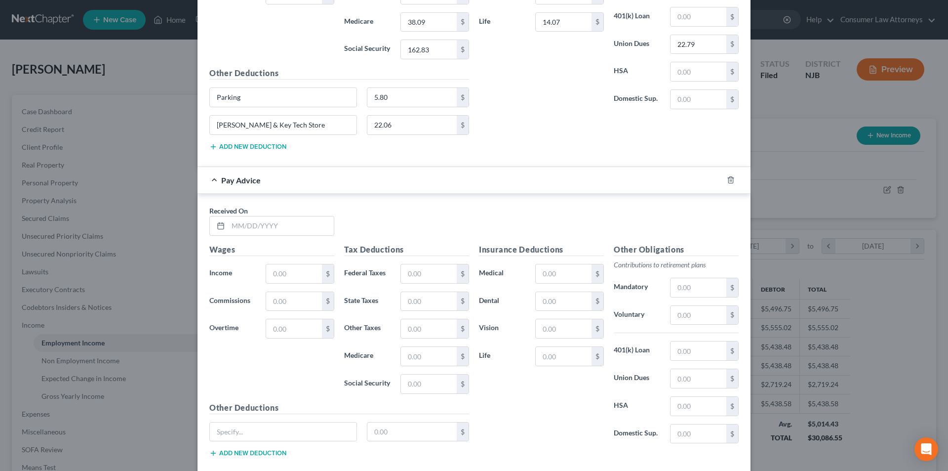
scroll to position [1178, 0]
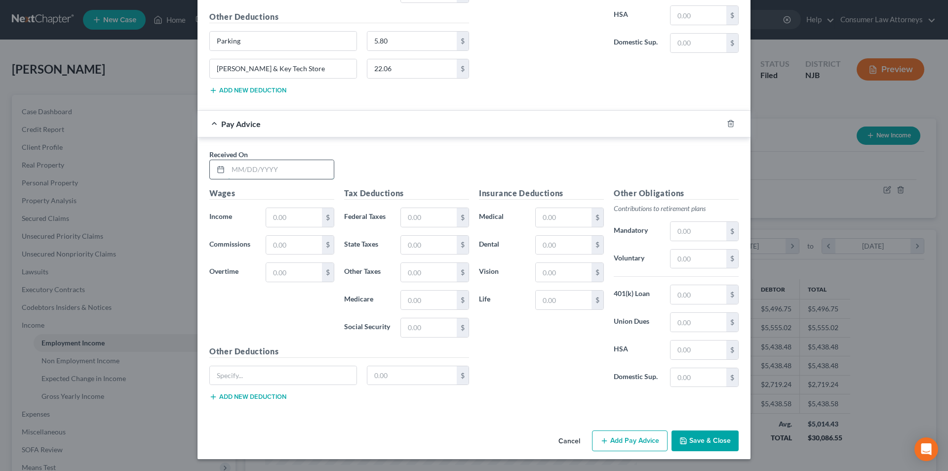
click at [279, 174] on input "text" at bounding box center [281, 169] width 106 height 19
type input "[DATE]"
click at [316, 213] on input "text" at bounding box center [294, 217] width 56 height 19
type input "2,814.41"
click at [425, 221] on input "text" at bounding box center [429, 217] width 56 height 19
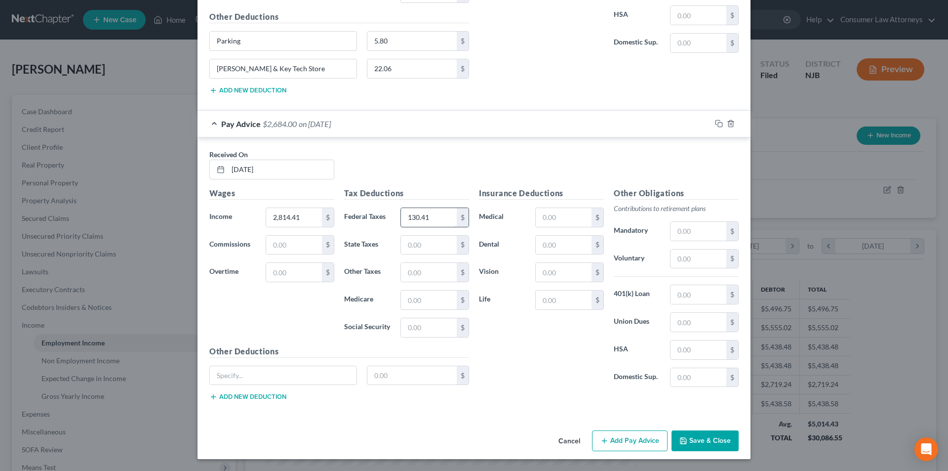
type input "130.41"
type input "121.06"
type input "38.90"
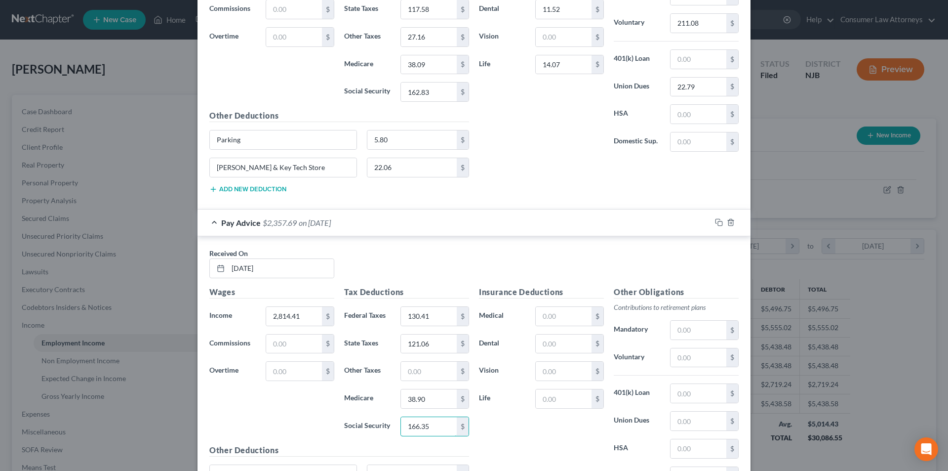
scroll to position [1030, 0]
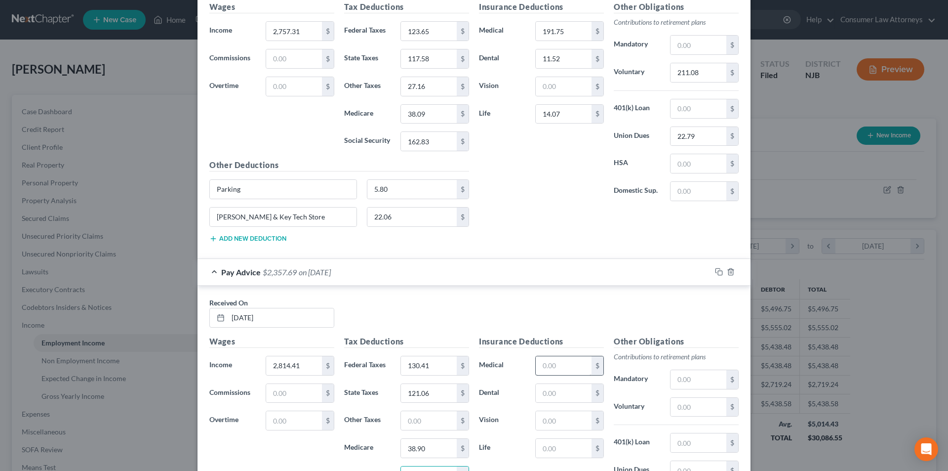
type input "166.35"
click at [559, 368] on input "text" at bounding box center [564, 365] width 56 height 19
type input "191.75"
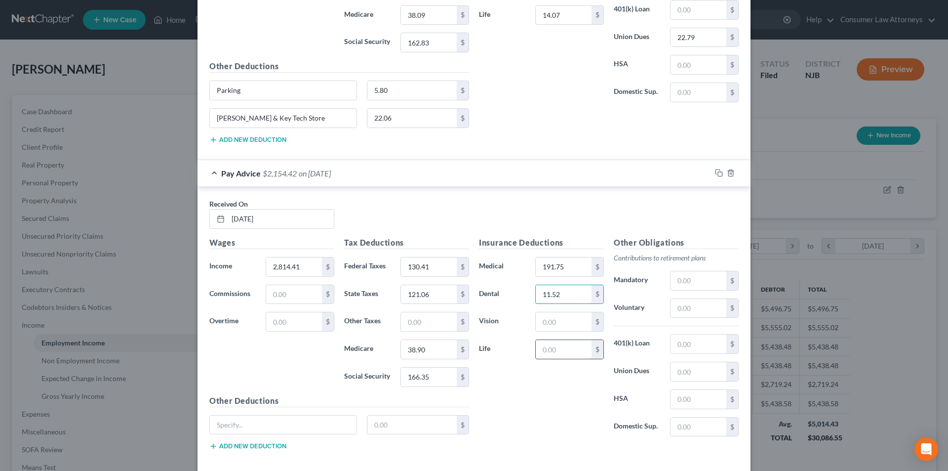
type input "11.52"
click at [555, 341] on input "text" at bounding box center [564, 349] width 56 height 19
type input "14.07"
click at [693, 309] on input "text" at bounding box center [699, 308] width 56 height 19
type input "211.08"
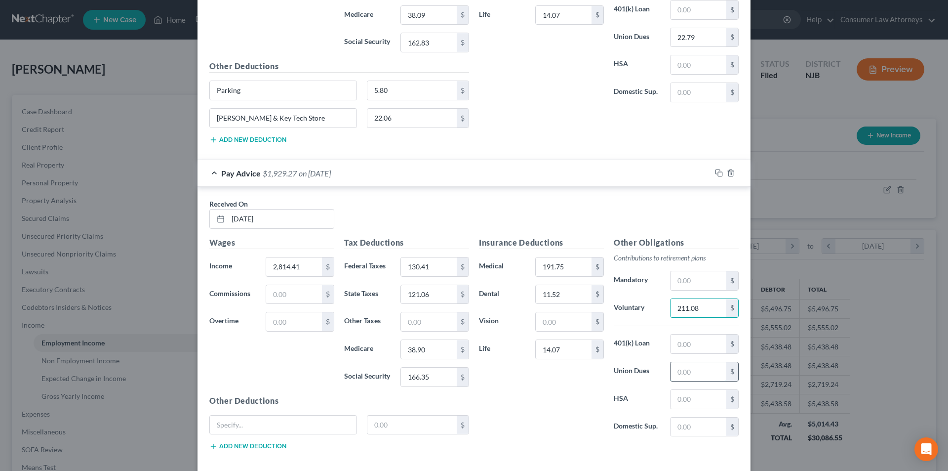
click at [694, 369] on input "text" at bounding box center [699, 371] width 56 height 19
type input "22.79"
drag, startPoint x: 245, startPoint y: 92, endPoint x: 220, endPoint y: 89, distance: 25.4
click at [205, 92] on div "Parking" at bounding box center [283, 91] width 158 height 20
drag, startPoint x: 247, startPoint y: 427, endPoint x: 245, endPoint y: 446, distance: 18.8
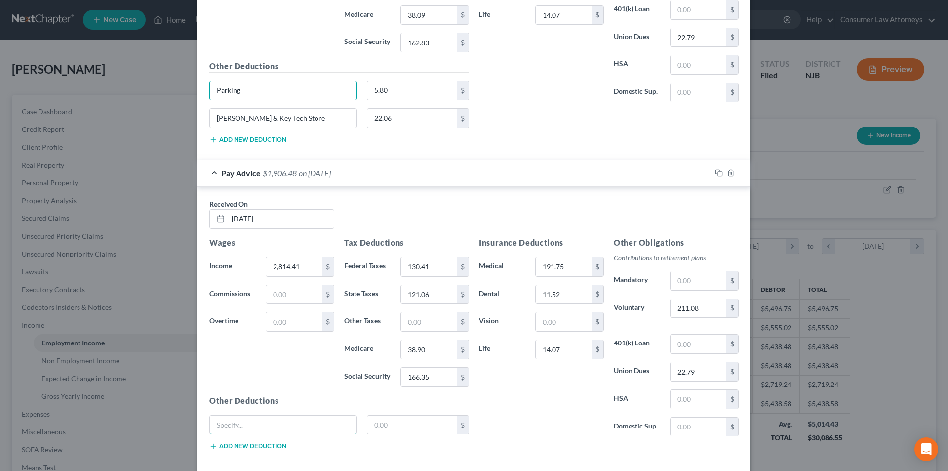
click at [247, 427] on input "text" at bounding box center [283, 424] width 147 height 19
paste input "Parking"
type input "Parking"
click at [245, 448] on button "Add new deduction" at bounding box center [247, 446] width 77 height 8
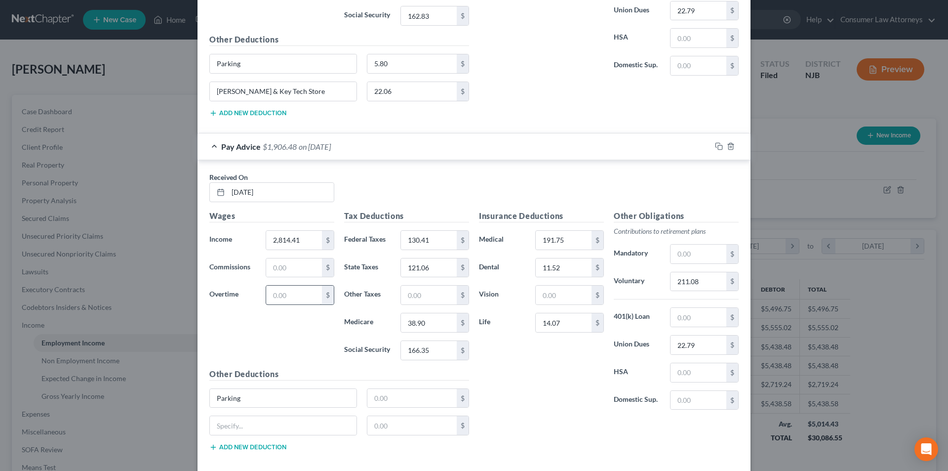
scroll to position [1178, 0]
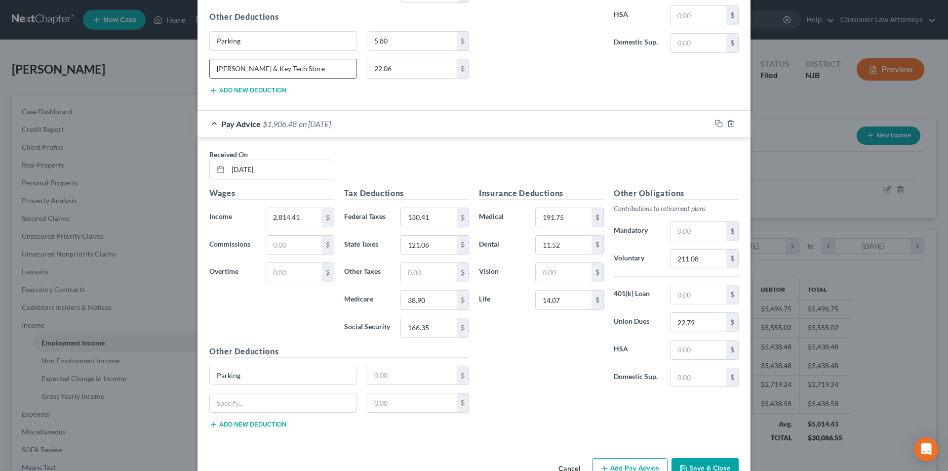
drag, startPoint x: 284, startPoint y: 71, endPoint x: 214, endPoint y: 69, distance: 69.7
click at [214, 69] on input "[PERSON_NAME] & Key Tech Store" at bounding box center [283, 68] width 147 height 19
click at [264, 407] on input "text" at bounding box center [283, 402] width 147 height 19
paste input "[PERSON_NAME] & Key Tech Store"
type input "[PERSON_NAME] & Key Tech Store"
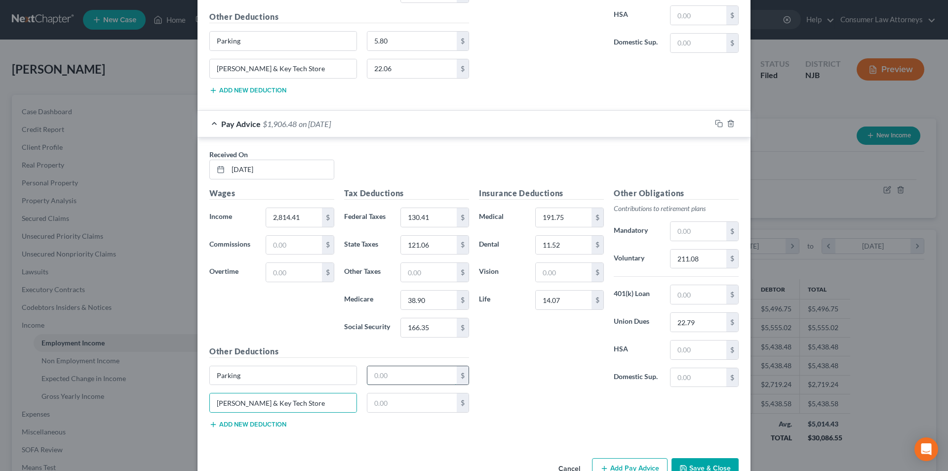
click at [390, 376] on input "text" at bounding box center [412, 375] width 90 height 19
type input "6.55"
type input "22.06"
click at [401, 277] on input "text" at bounding box center [429, 272] width 56 height 19
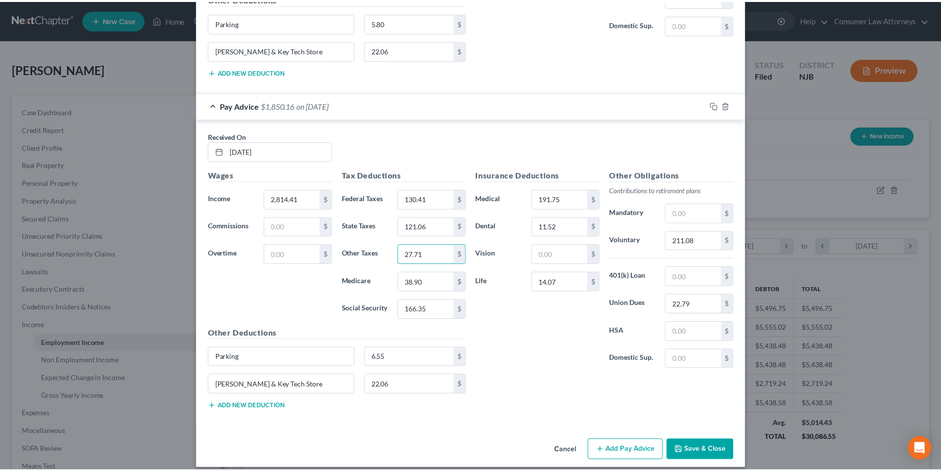
scroll to position [1206, 0]
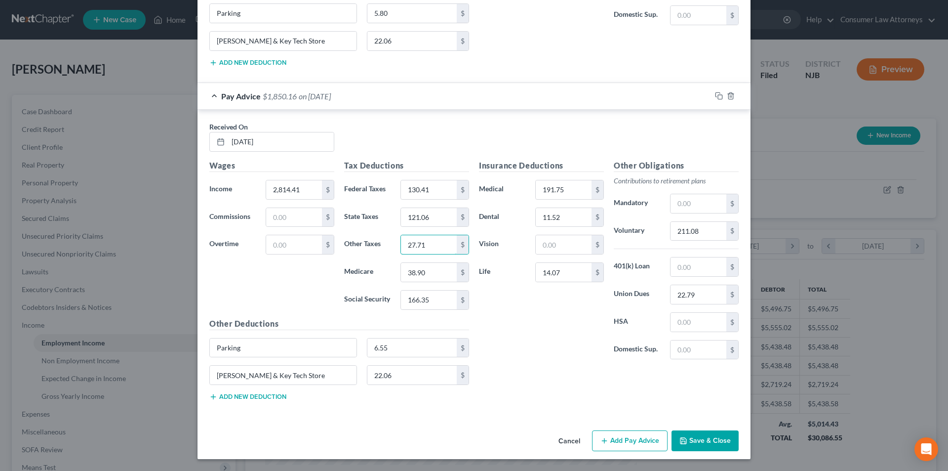
type input "27.71"
click at [701, 440] on button "Save & Close" at bounding box center [705, 440] width 67 height 21
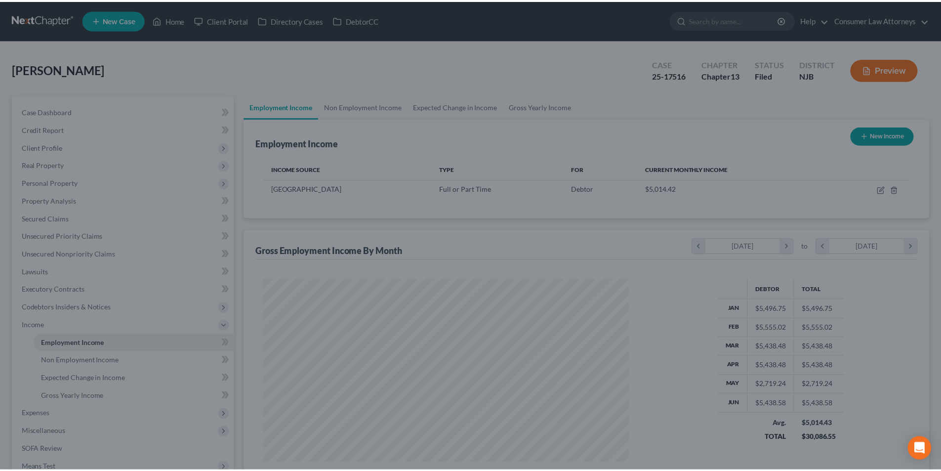
scroll to position [493755, 493551]
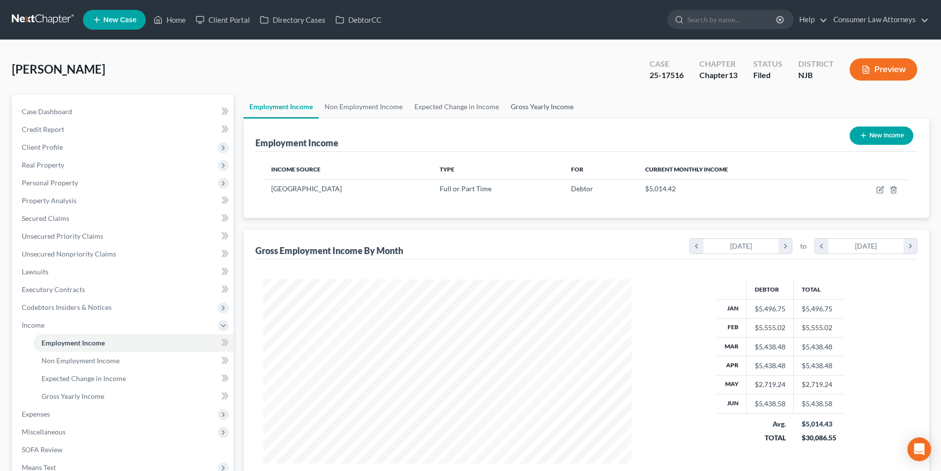
click at [530, 104] on link "Gross Yearly Income" at bounding box center [542, 107] width 75 height 24
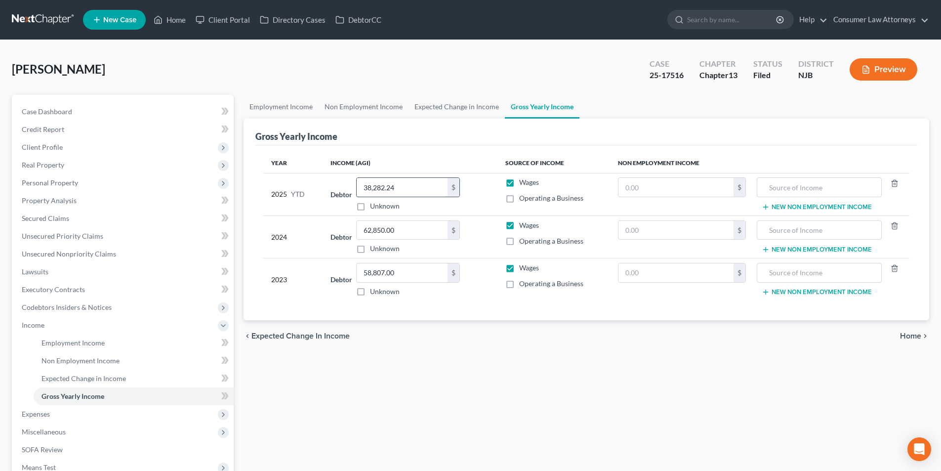
click at [418, 189] on input "38,282.24" at bounding box center [402, 187] width 91 height 19
type input "41,096.65"
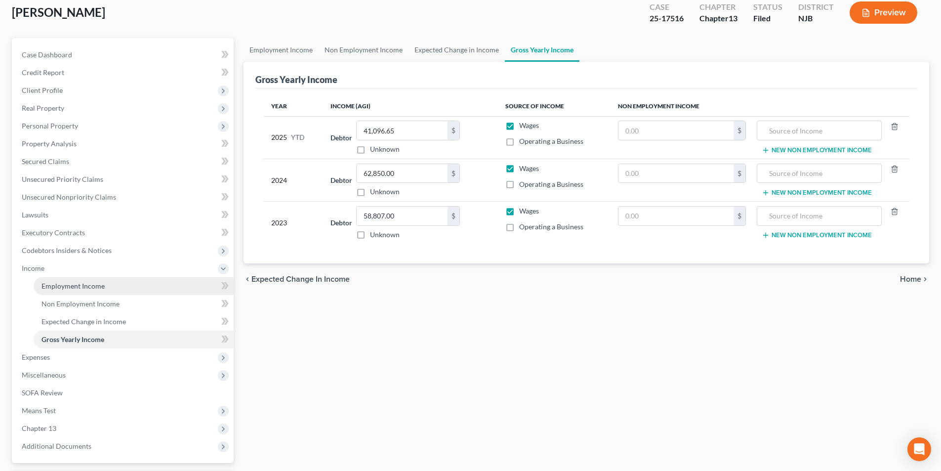
scroll to position [143, 0]
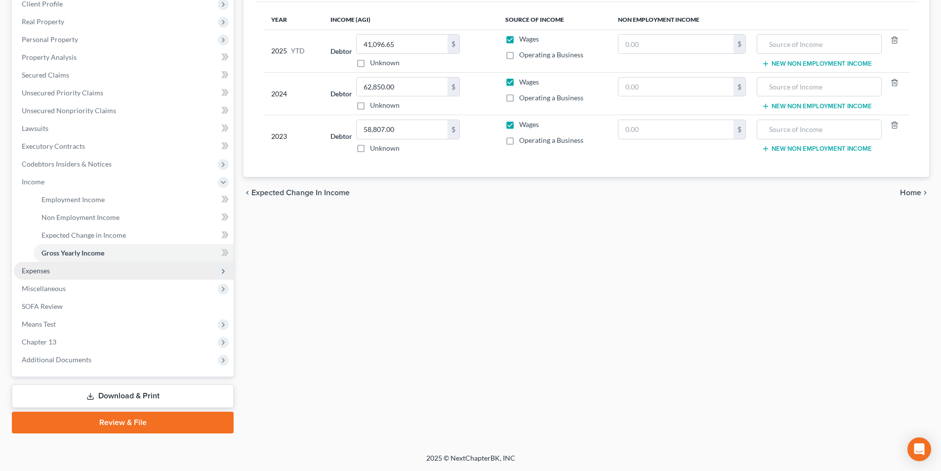
click at [45, 271] on span "Expenses" at bounding box center [36, 270] width 28 height 8
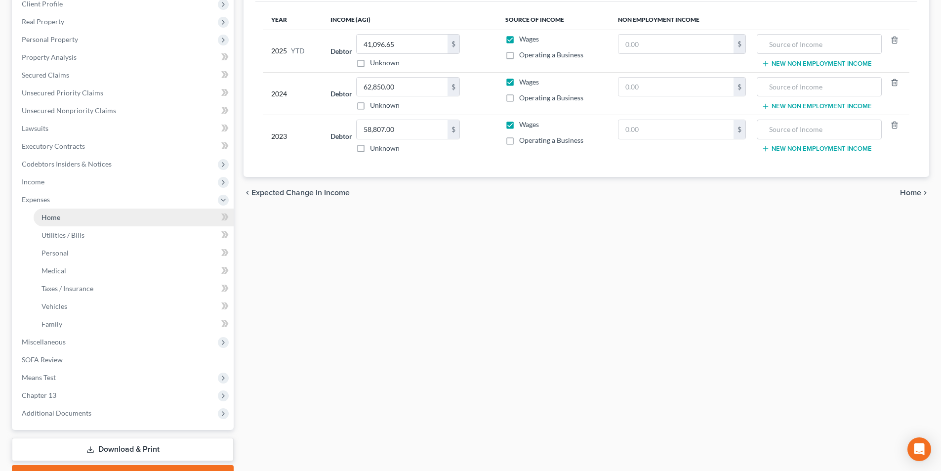
click at [54, 216] on span "Home" at bounding box center [50, 217] width 19 height 8
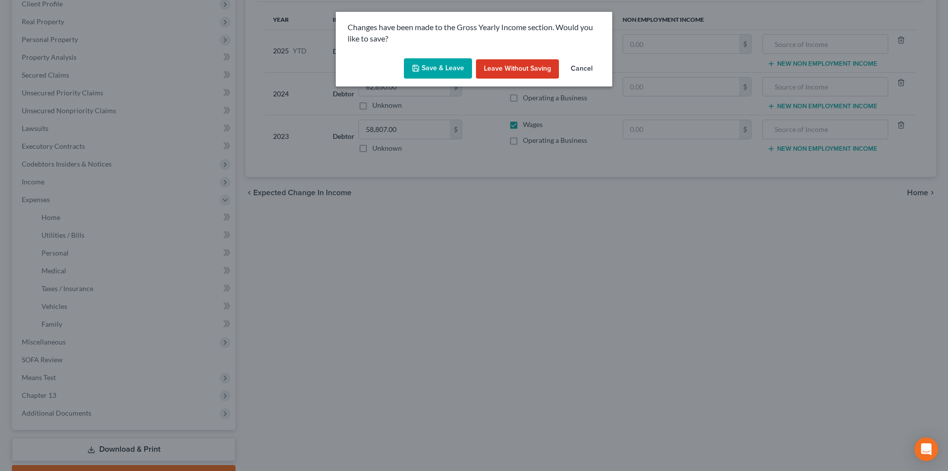
click at [451, 66] on button "Save & Leave" at bounding box center [438, 68] width 68 height 21
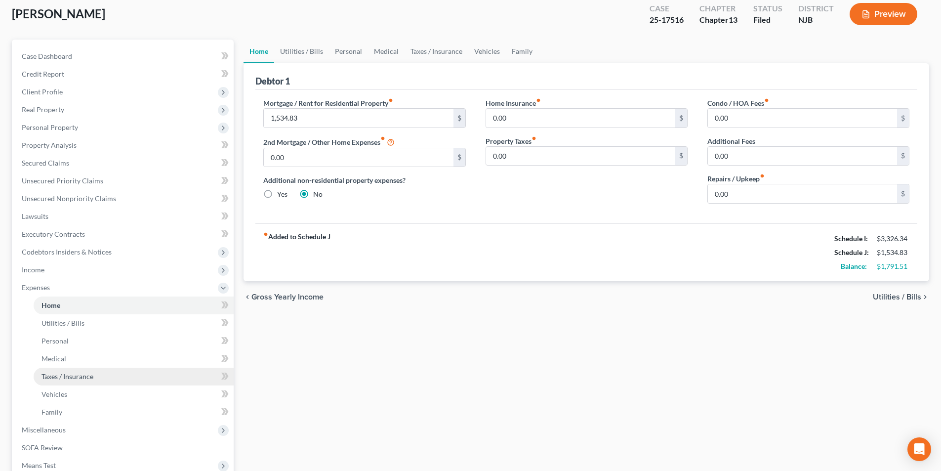
scroll to position [148, 0]
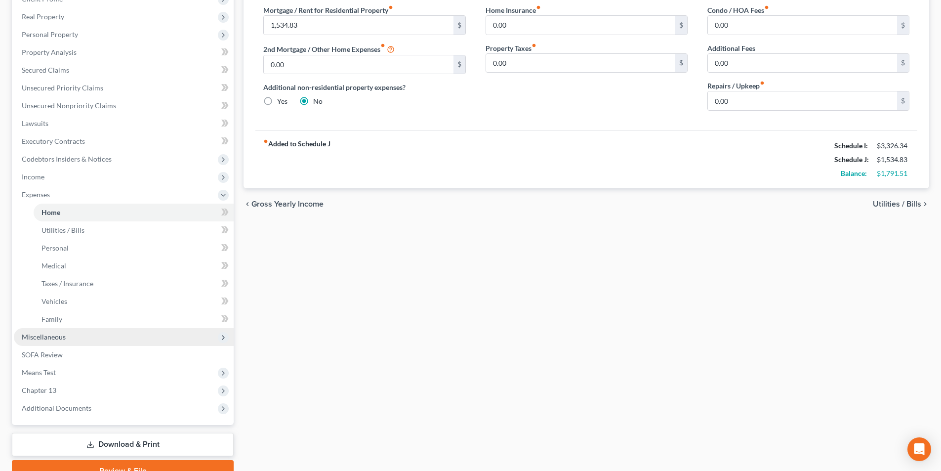
click at [59, 336] on span "Miscellaneous" at bounding box center [44, 336] width 44 height 8
